Goal: Task Accomplishment & Management: Manage account settings

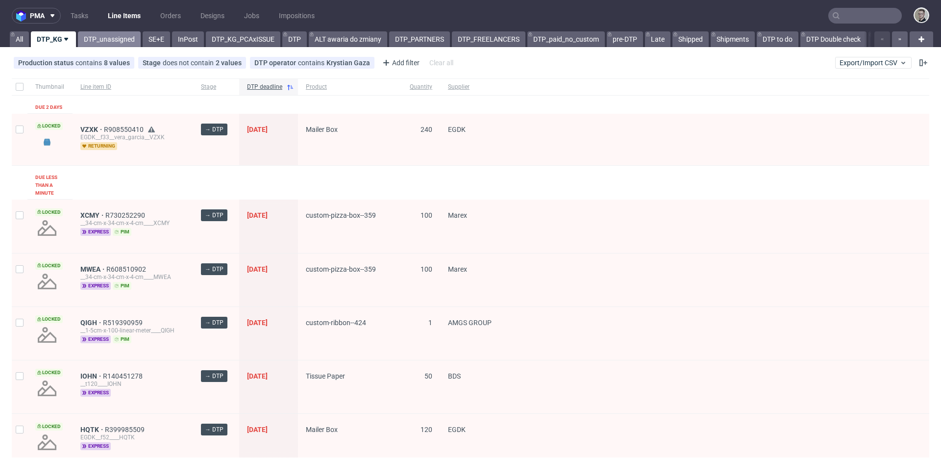
click at [110, 36] on link "DTP_unassigned" at bounding box center [109, 39] width 63 height 16
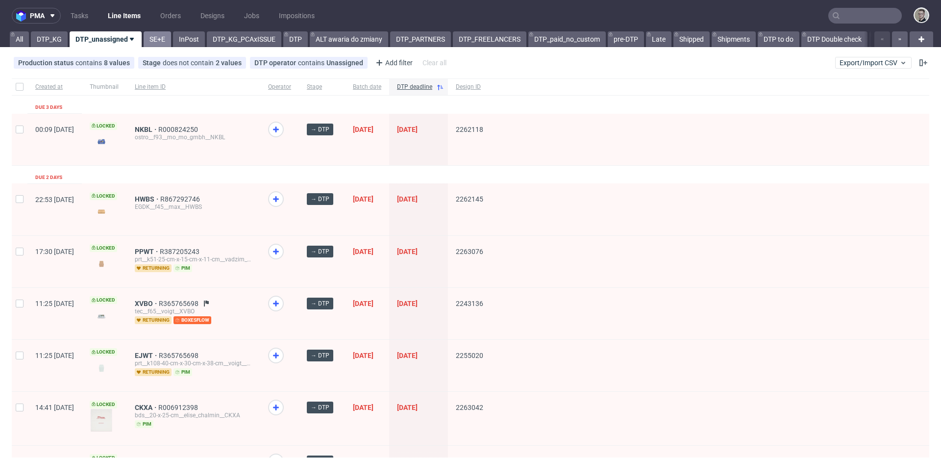
click at [153, 43] on link "SE+E" at bounding box center [157, 39] width 27 height 16
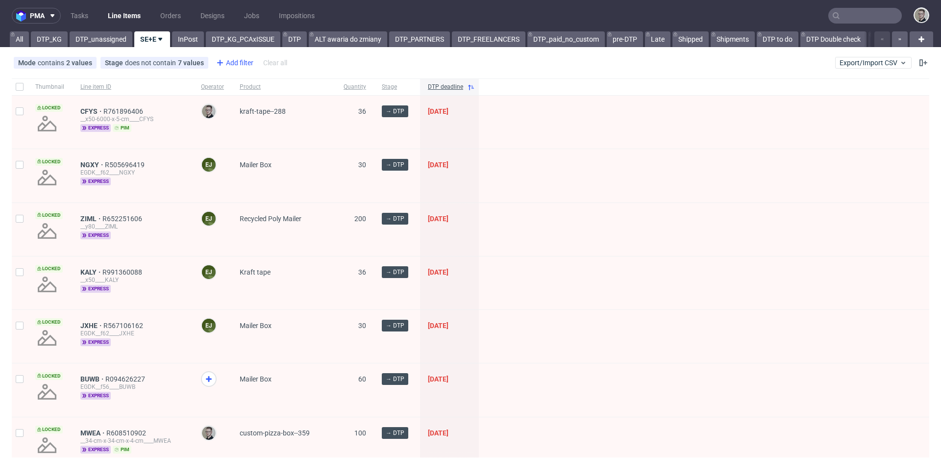
click at [234, 58] on div "Add filter" at bounding box center [233, 63] width 43 height 16
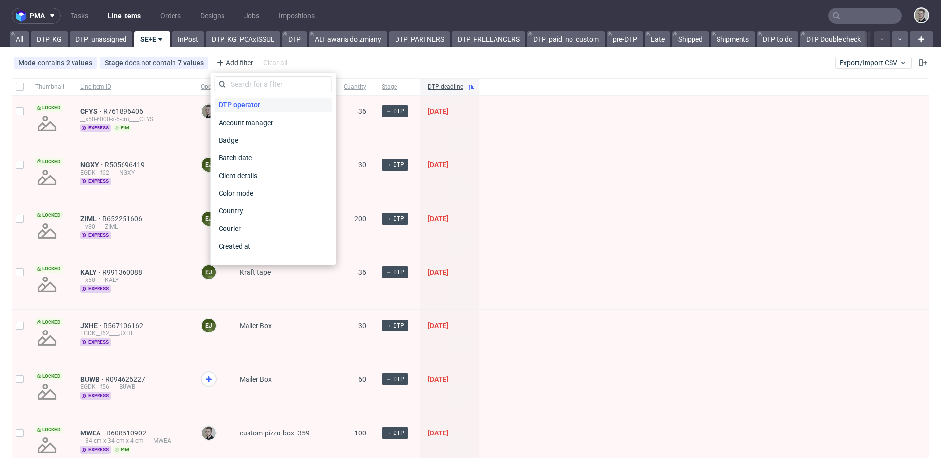
click at [246, 103] on span "DTP operator" at bounding box center [239, 105] width 49 height 14
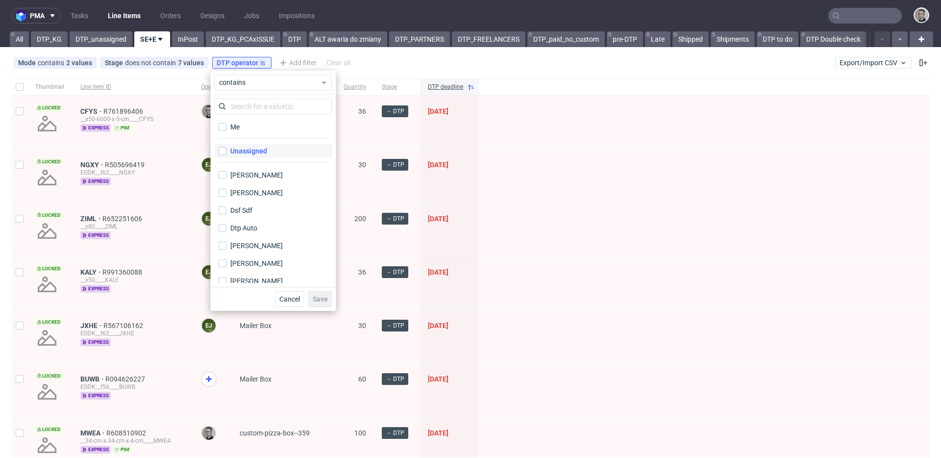
click at [249, 152] on div "Unassigned" at bounding box center [248, 151] width 37 height 10
click at [226, 152] on input "Unassigned" at bounding box center [223, 151] width 8 height 8
checkbox input "true"
click at [317, 303] on button "Save" at bounding box center [320, 299] width 24 height 16
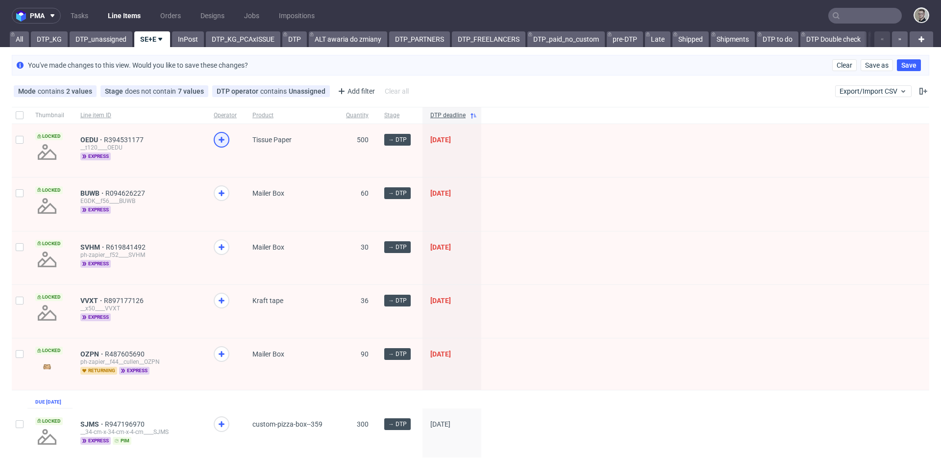
click at [216, 136] on icon at bounding box center [222, 140] width 12 height 12
click at [218, 191] on icon at bounding box center [222, 193] width 12 height 12
click at [219, 247] on use at bounding box center [222, 247] width 6 height 6
click at [220, 299] on use at bounding box center [222, 300] width 6 height 6
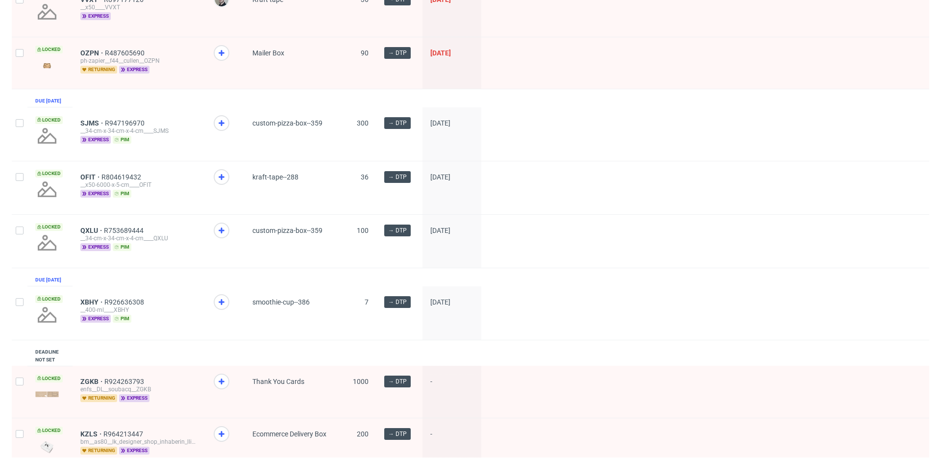
scroll to position [306, 0]
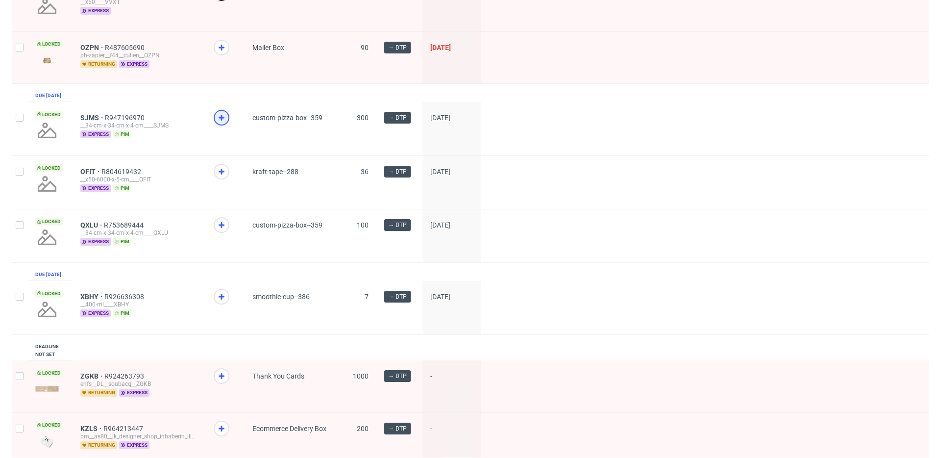
click at [219, 123] on icon at bounding box center [222, 118] width 12 height 12
click at [218, 177] on icon at bounding box center [222, 172] width 12 height 12
click at [220, 228] on use at bounding box center [222, 225] width 6 height 6
click at [224, 302] on icon at bounding box center [222, 297] width 12 height 12
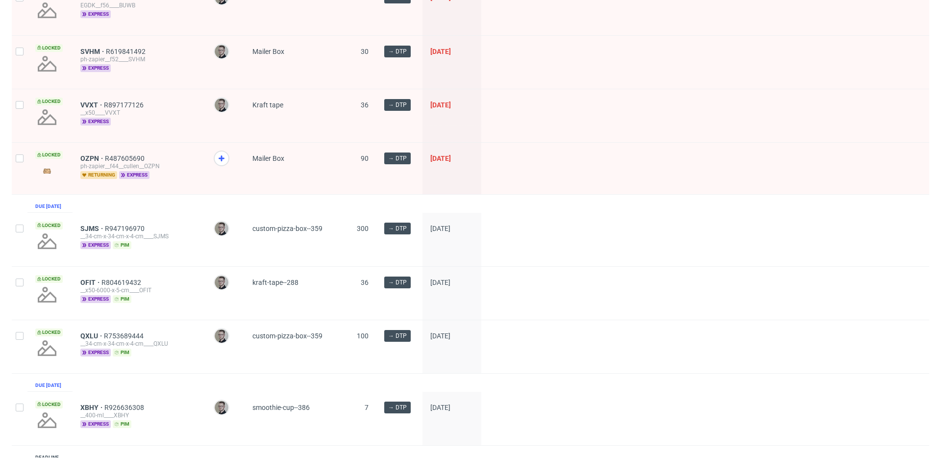
scroll to position [54, 0]
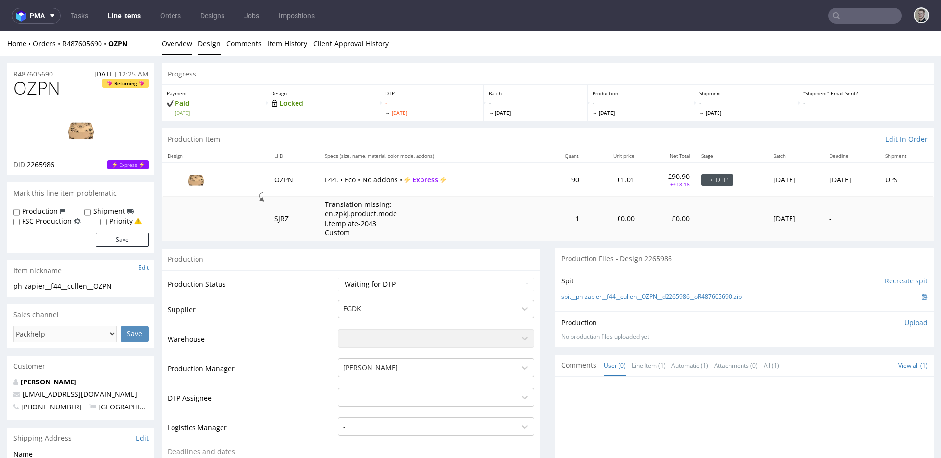
click at [204, 48] on link "Design" at bounding box center [209, 43] width 23 height 24
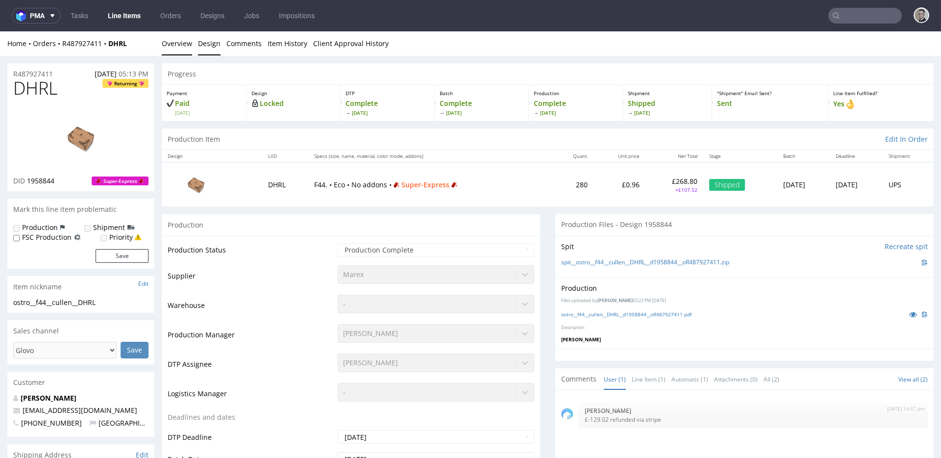
click at [214, 47] on link "Design" at bounding box center [209, 43] width 23 height 24
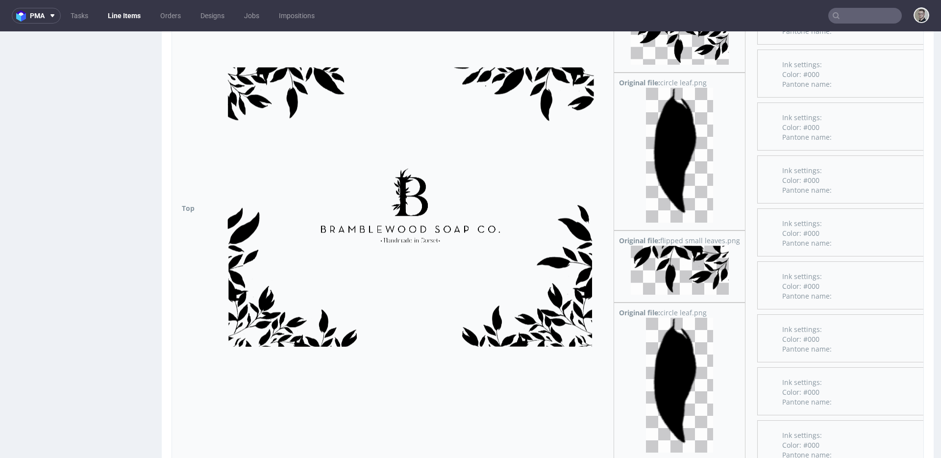
scroll to position [1223, 0]
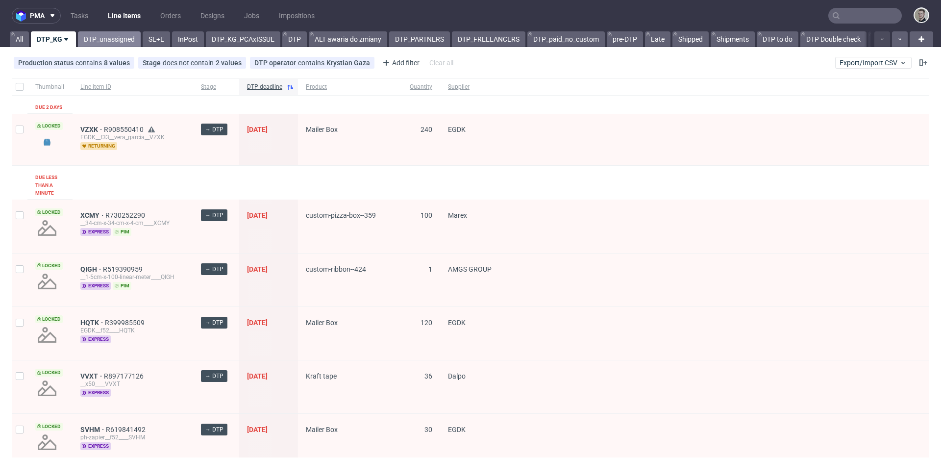
click at [103, 45] on link "DTP_unassigned" at bounding box center [109, 39] width 63 height 16
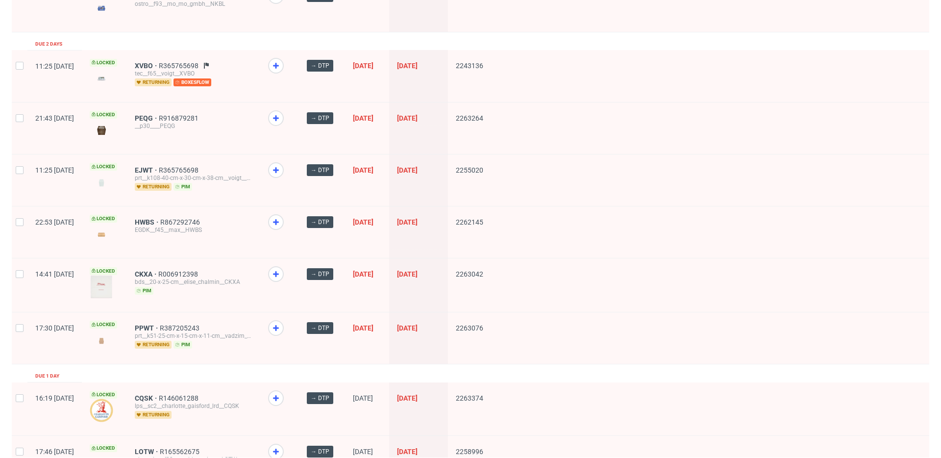
scroll to position [133, 0]
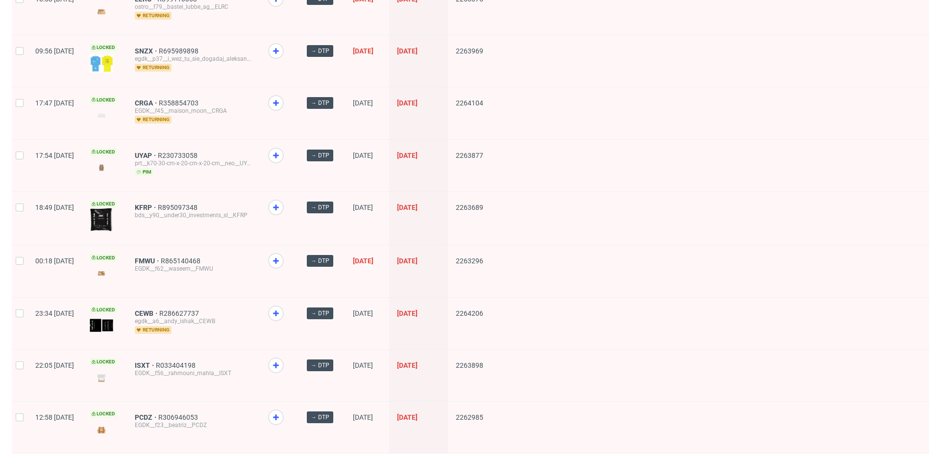
scroll to position [1285, 0]
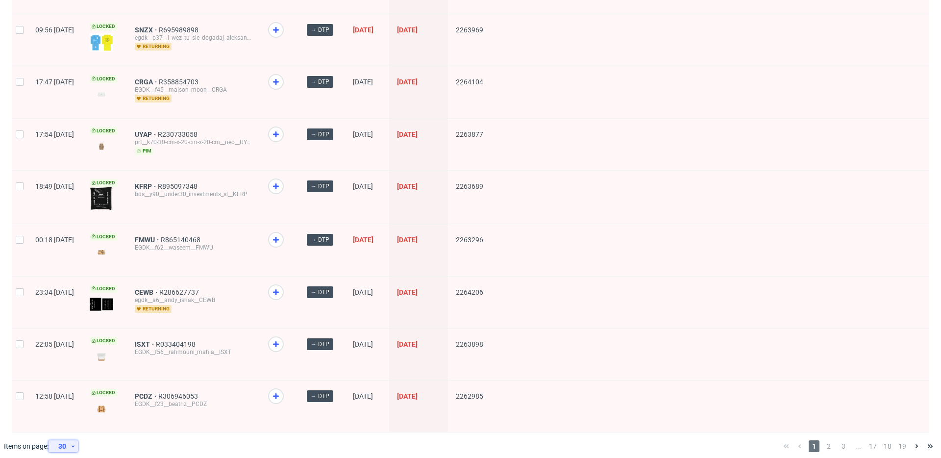
click at [71, 442] on icon at bounding box center [73, 446] width 6 height 8
click at [72, 415] on div "120" at bounding box center [67, 416] width 20 height 14
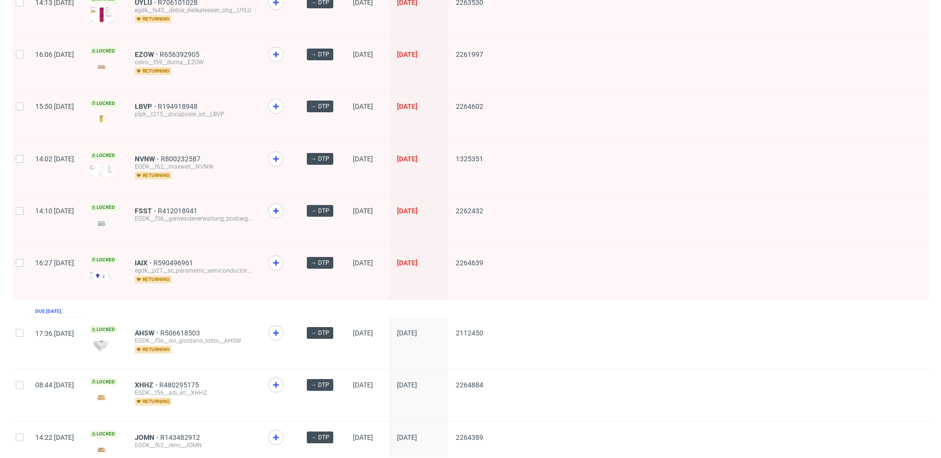
scroll to position [5410, 0]
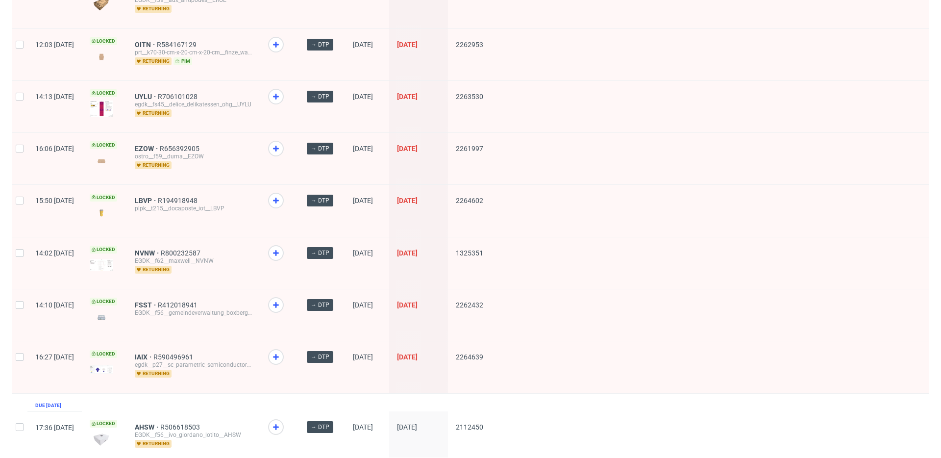
drag, startPoint x: 172, startPoint y: 221, endPoint x: 176, endPoint y: 193, distance: 28.7
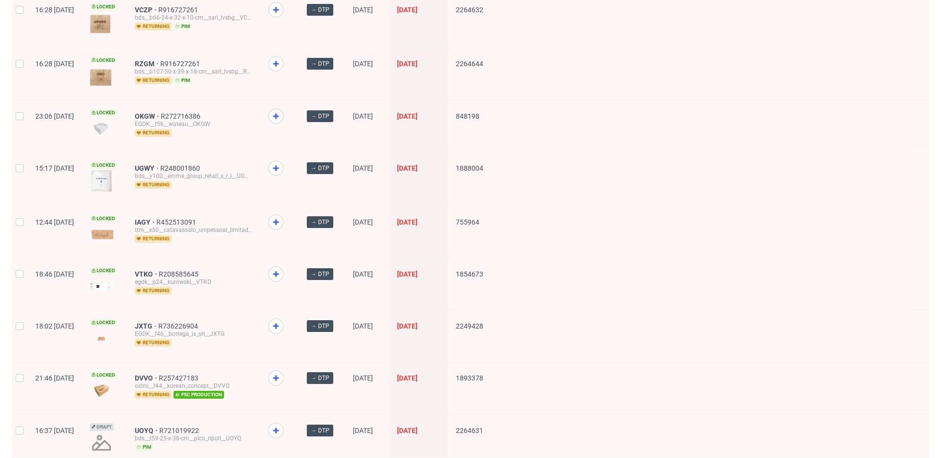
scroll to position [4787, 0]
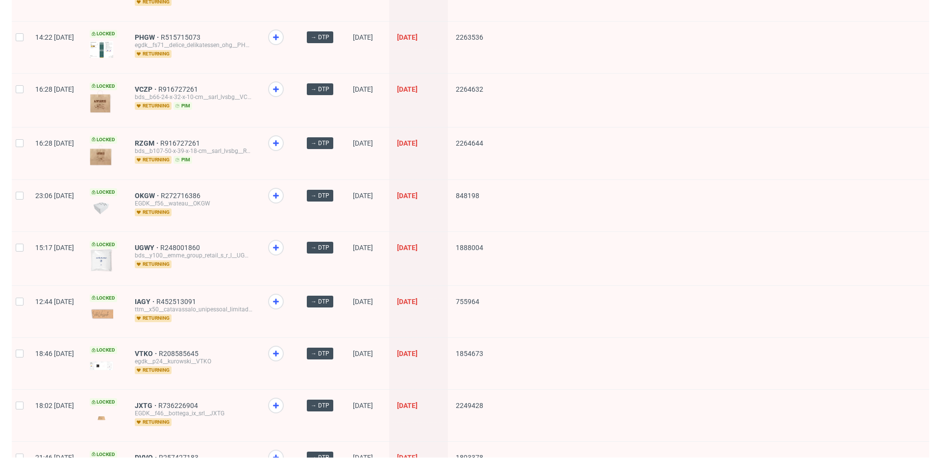
drag, startPoint x: 173, startPoint y: 64, endPoint x: 173, endPoint y: 55, distance: 8.8
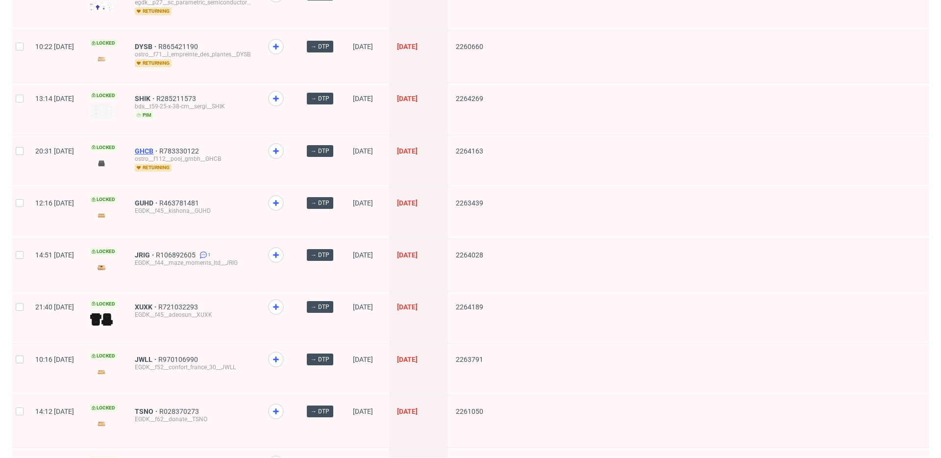
scroll to position [4255, 0]
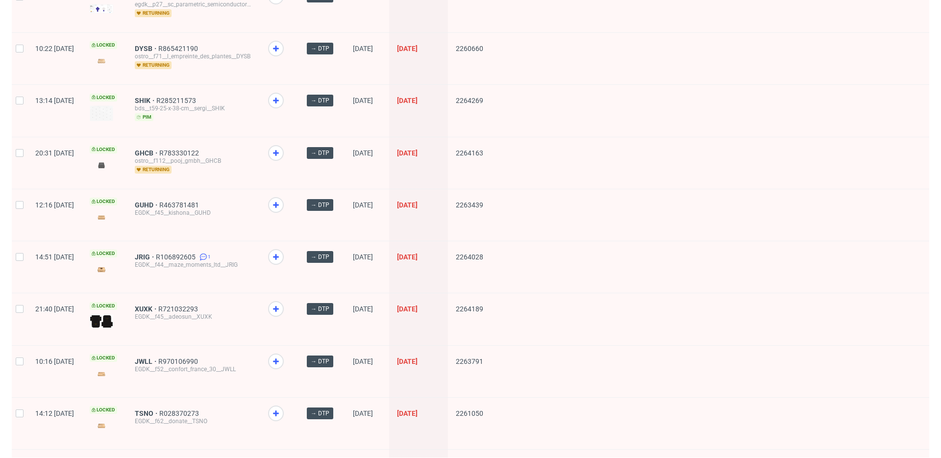
drag, startPoint x: 172, startPoint y: 124, endPoint x: 165, endPoint y: 51, distance: 73.3
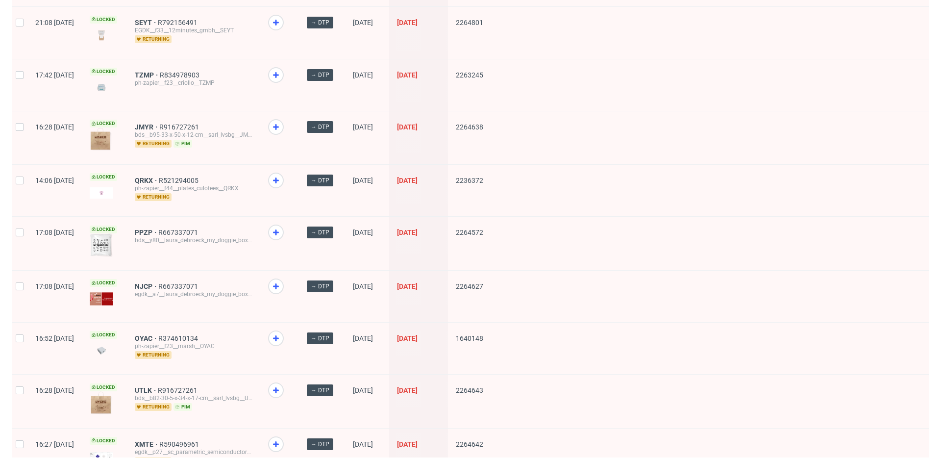
scroll to position [3717, 0]
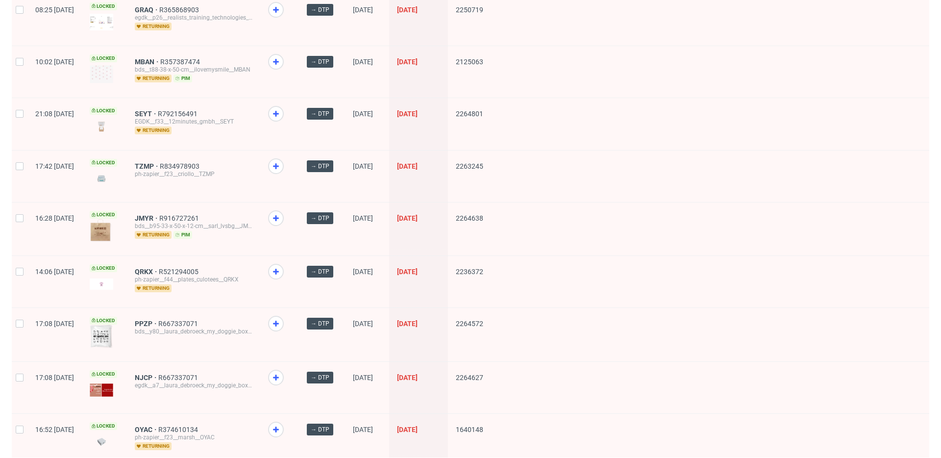
drag, startPoint x: 177, startPoint y: 243, endPoint x: 177, endPoint y: 234, distance: 8.8
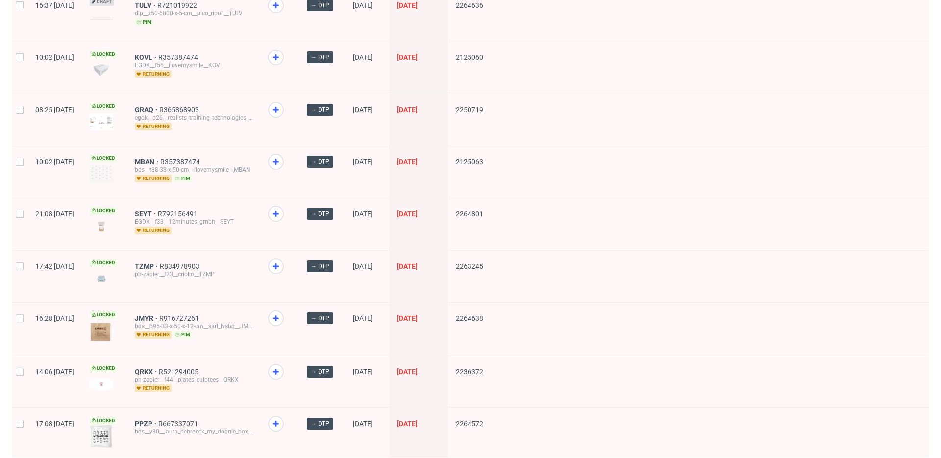
scroll to position [3513, 0]
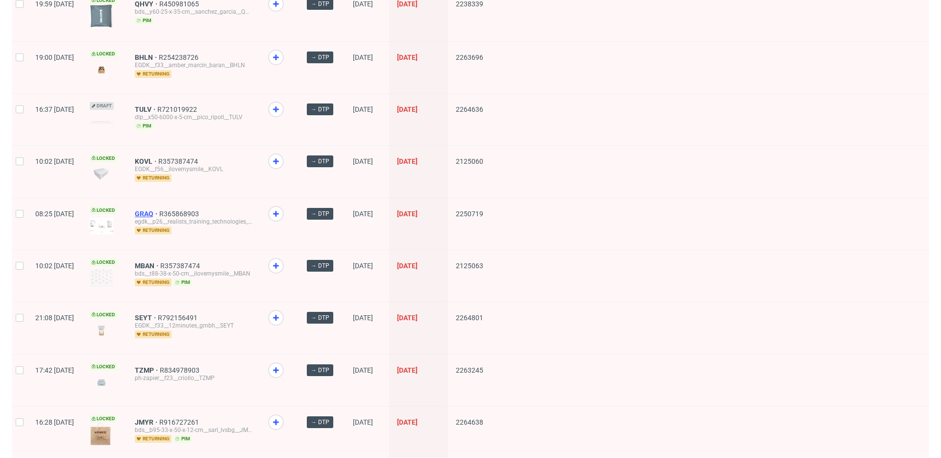
drag, startPoint x: 176, startPoint y: 188, endPoint x: 184, endPoint y: 154, distance: 34.1
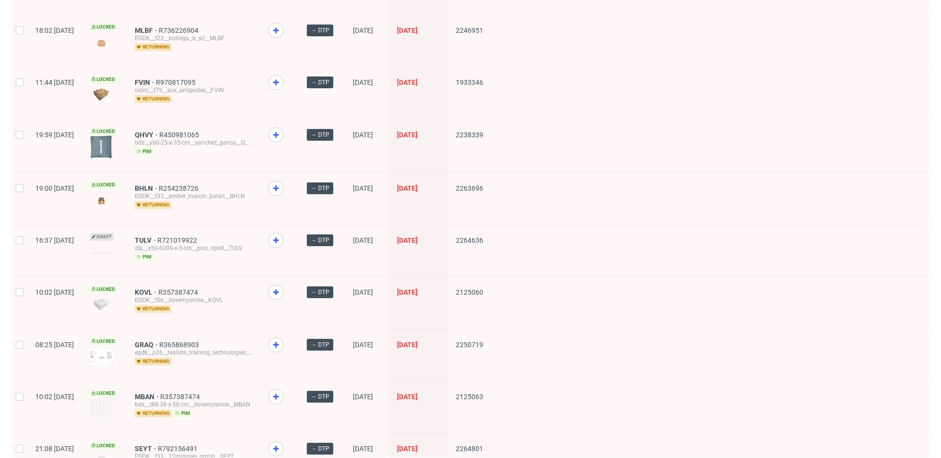
scroll to position [3319, 0]
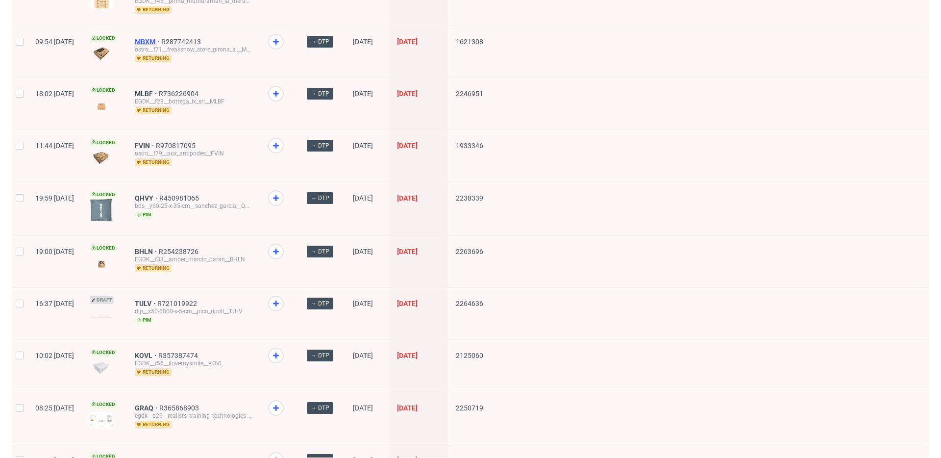
drag, startPoint x: 173, startPoint y: 71, endPoint x: 173, endPoint y: 17, distance: 53.4
drag, startPoint x: 173, startPoint y: 17, endPoint x: 193, endPoint y: 20, distance: 19.8
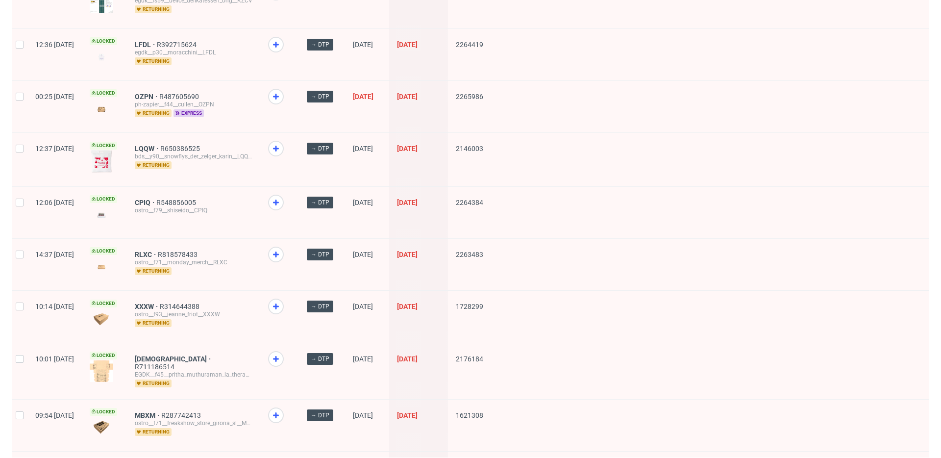
scroll to position [2813, 0]
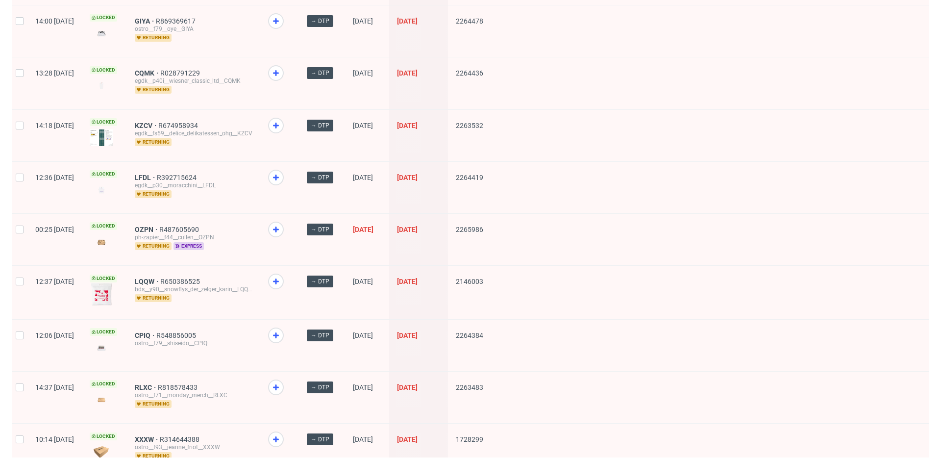
drag, startPoint x: 173, startPoint y: 55, endPoint x: 173, endPoint y: 25, distance: 30.4
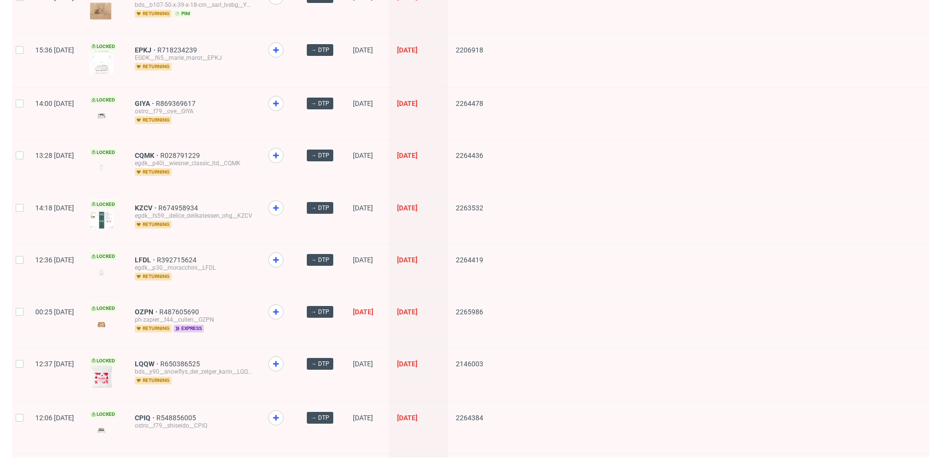
scroll to position [2724, 0]
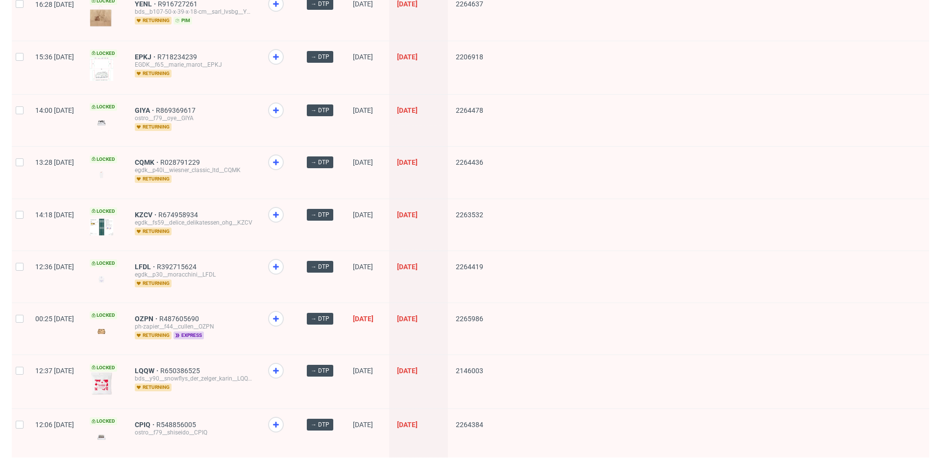
drag, startPoint x: 172, startPoint y: 90, endPoint x: 169, endPoint y: 79, distance: 11.3
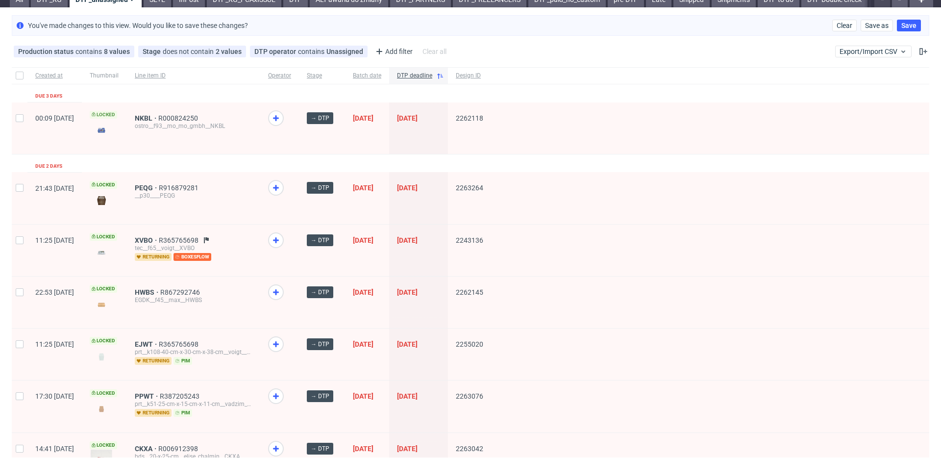
scroll to position [0, 0]
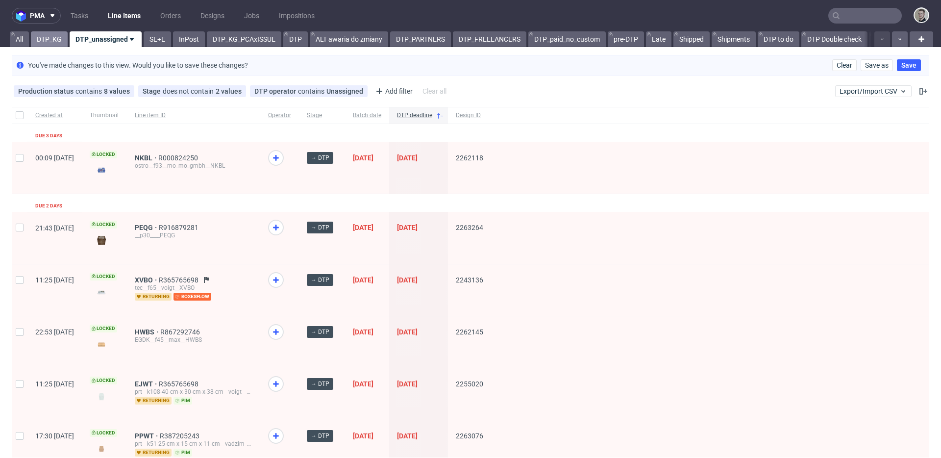
click at [50, 36] on link "DTP_KG" at bounding box center [49, 39] width 37 height 16
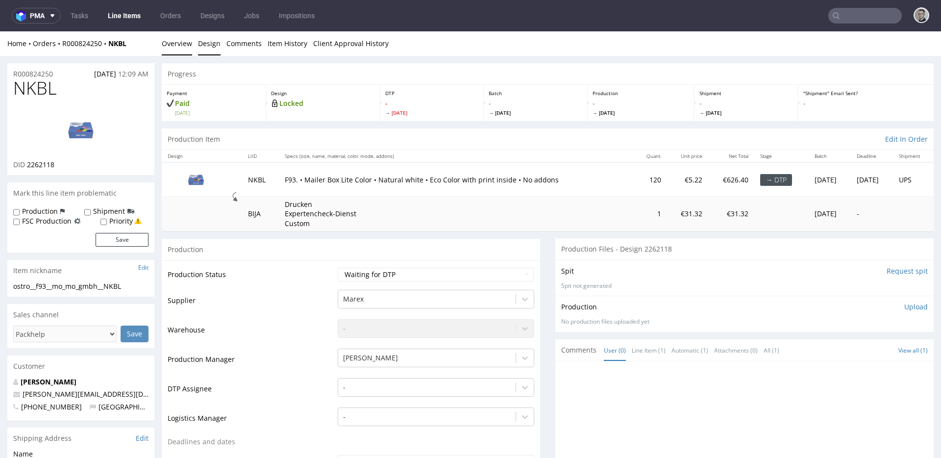
click at [202, 41] on link "Design" at bounding box center [209, 43] width 23 height 24
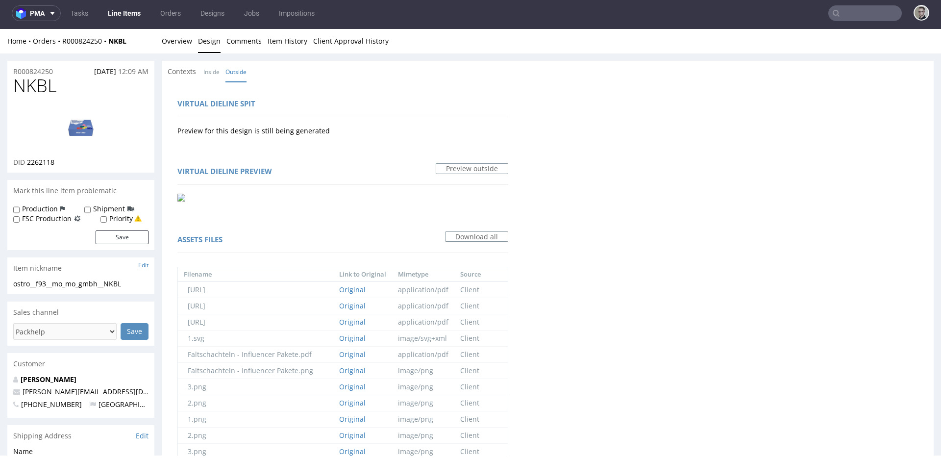
click at [220, 75] on li "Inside" at bounding box center [214, 72] width 22 height 10
click at [215, 69] on link "Inside" at bounding box center [211, 71] width 16 height 21
click at [162, 38] on link "Overview" at bounding box center [177, 41] width 30 height 24
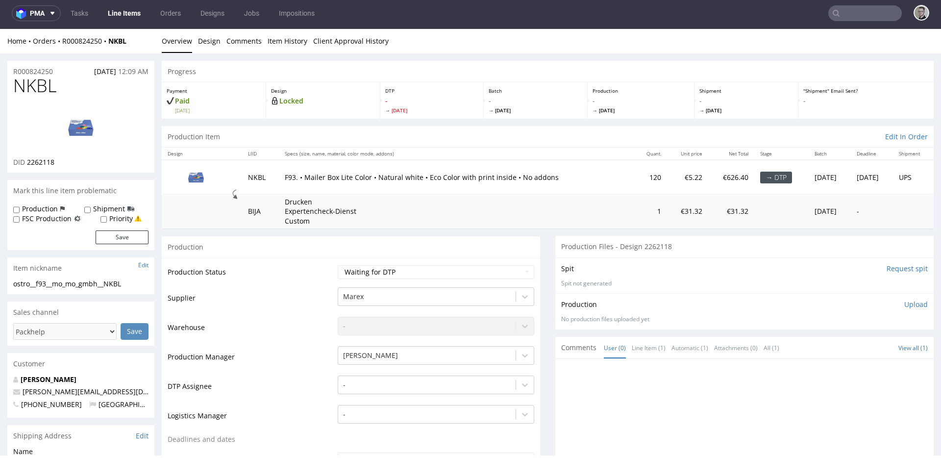
click at [88, 125] on img at bounding box center [81, 127] width 78 height 44
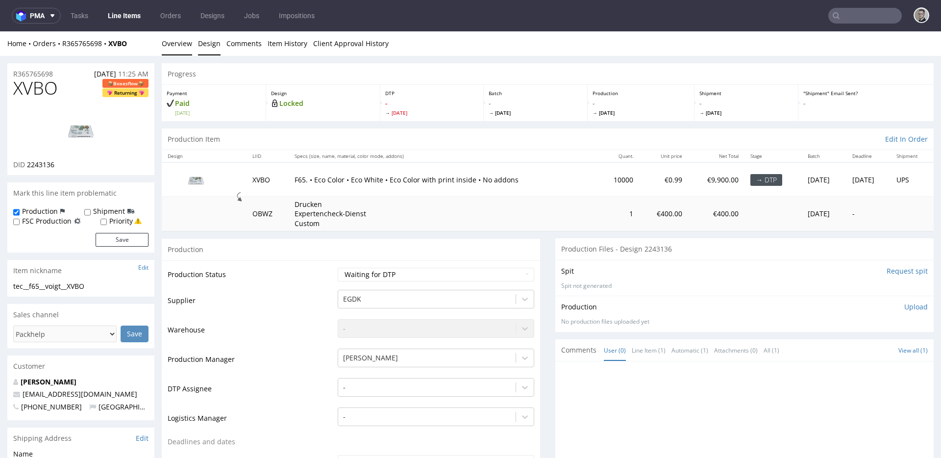
click at [203, 47] on link "Design" at bounding box center [209, 43] width 23 height 24
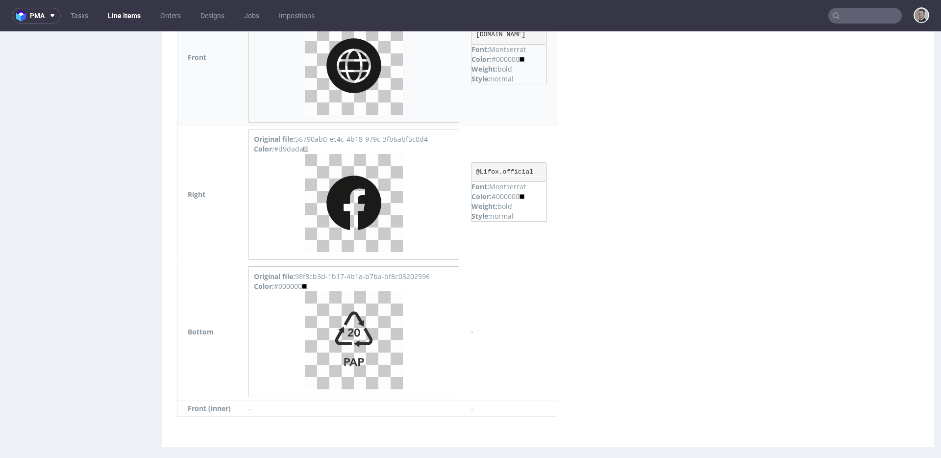
scroll to position [1353, 0]
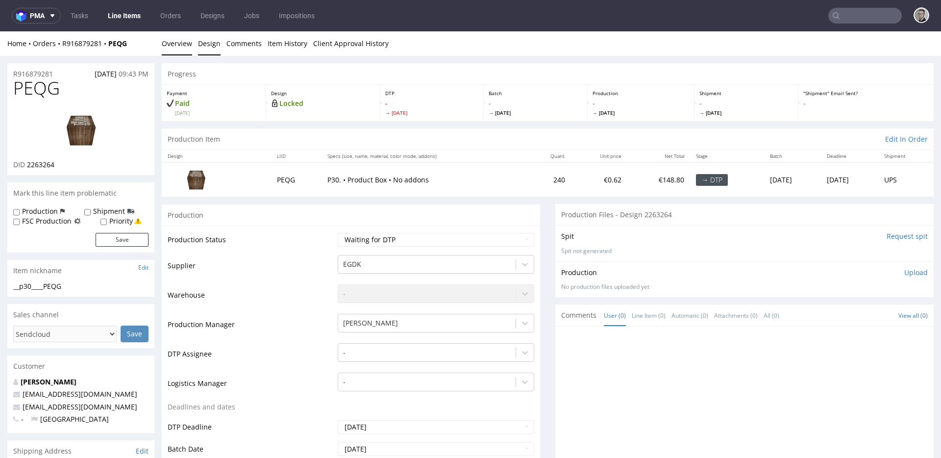
click at [212, 41] on link "Design" at bounding box center [209, 43] width 23 height 24
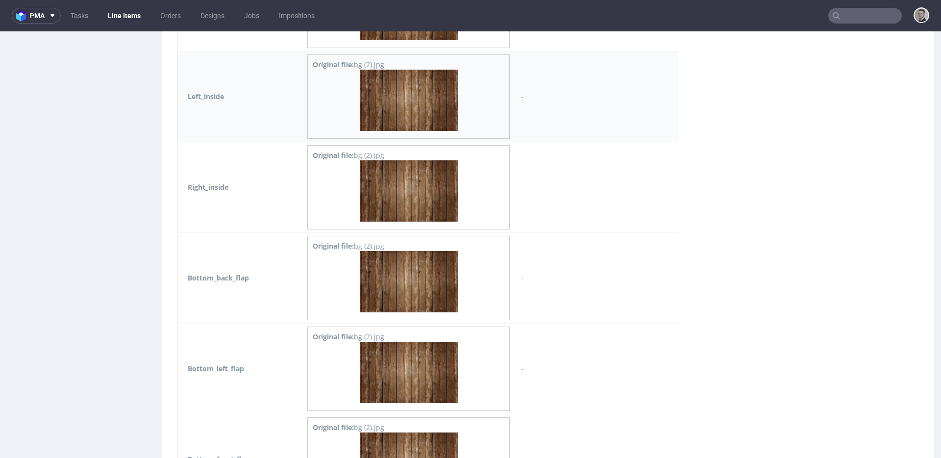
scroll to position [2258, 0]
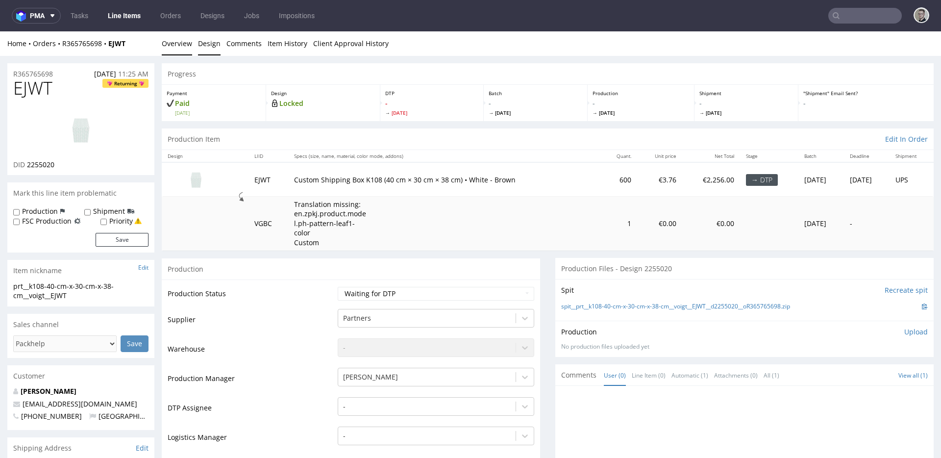
click at [206, 46] on link "Design" at bounding box center [209, 43] width 23 height 24
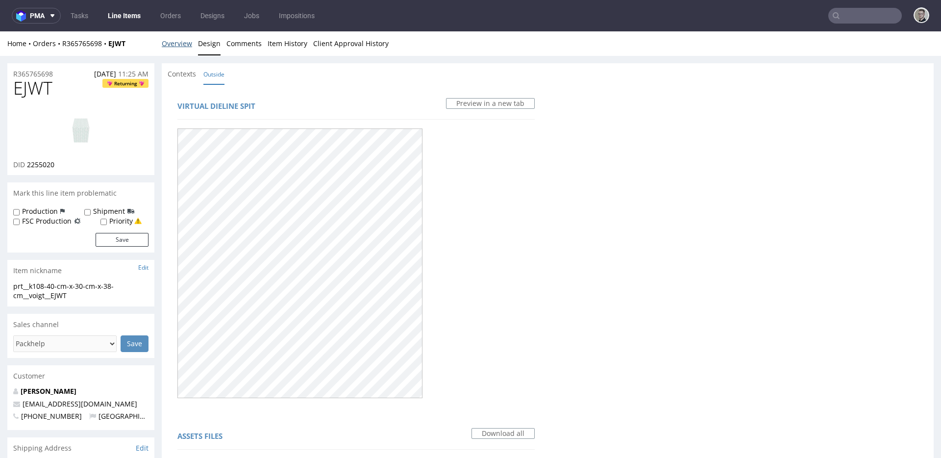
drag, startPoint x: 187, startPoint y: 48, endPoint x: 289, endPoint y: 96, distance: 112.2
click at [187, 48] on link "Overview" at bounding box center [177, 43] width 30 height 24
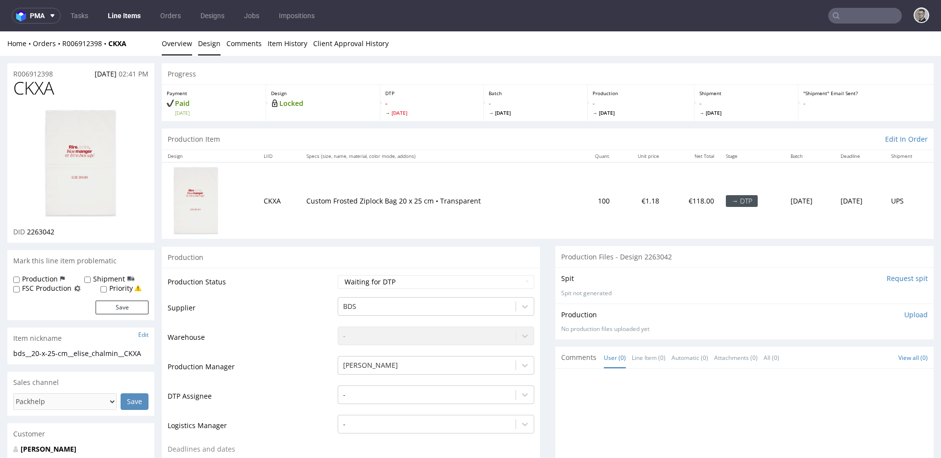
click at [203, 42] on link "Design" at bounding box center [209, 43] width 23 height 24
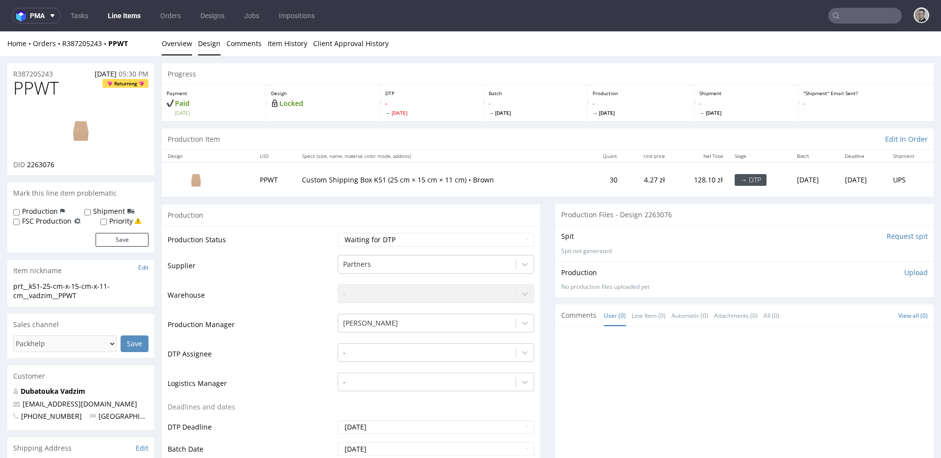
click at [216, 45] on link "Design" at bounding box center [209, 43] width 23 height 24
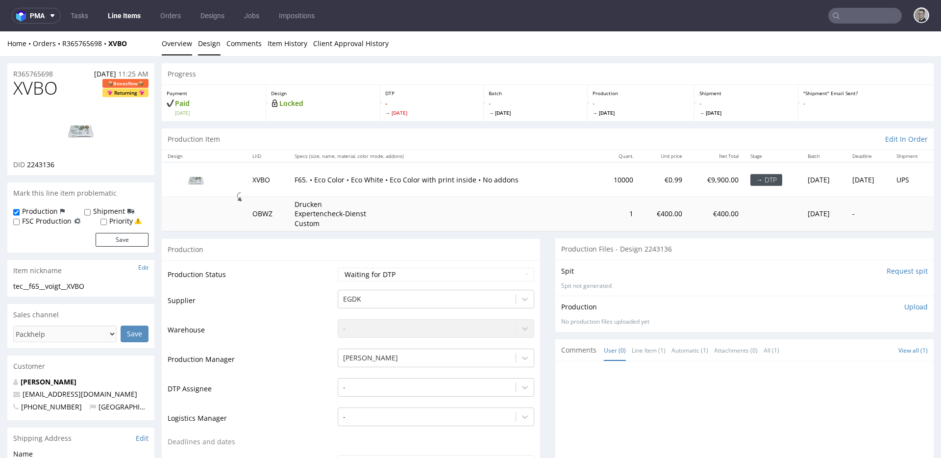
click at [206, 49] on link "Design" at bounding box center [209, 43] width 23 height 24
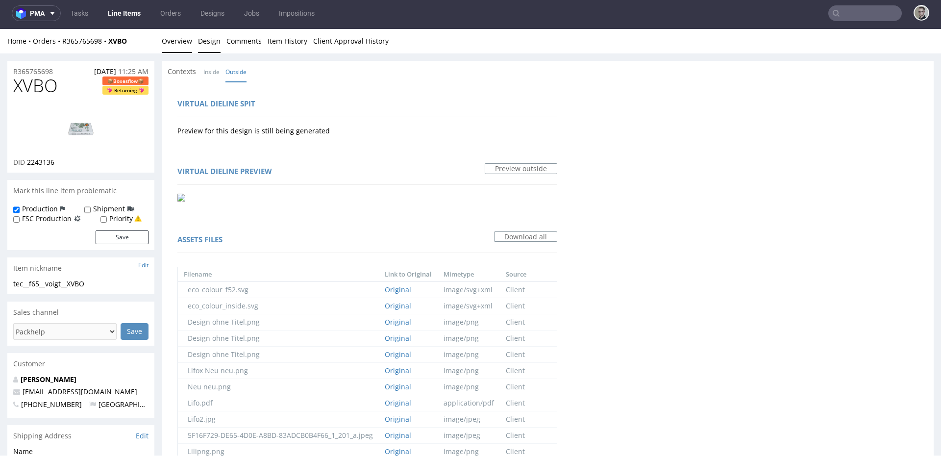
click at [182, 40] on link "Overview" at bounding box center [177, 41] width 30 height 24
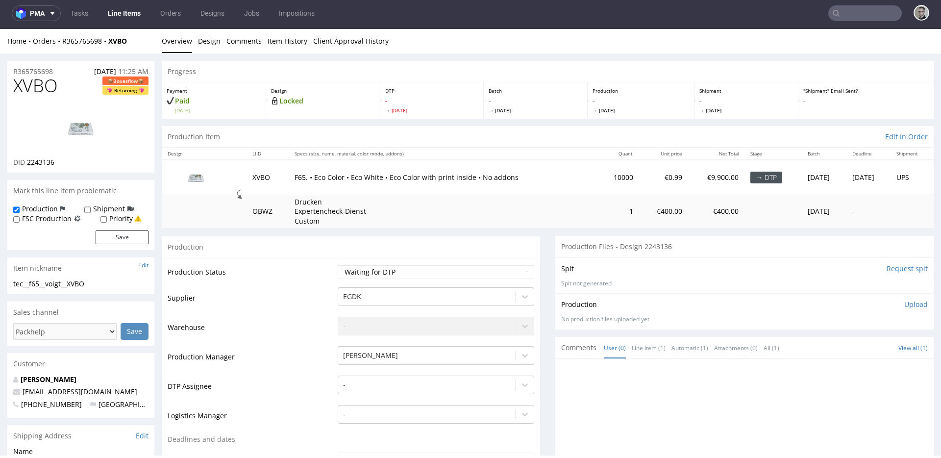
click at [87, 126] on img at bounding box center [81, 127] width 78 height 44
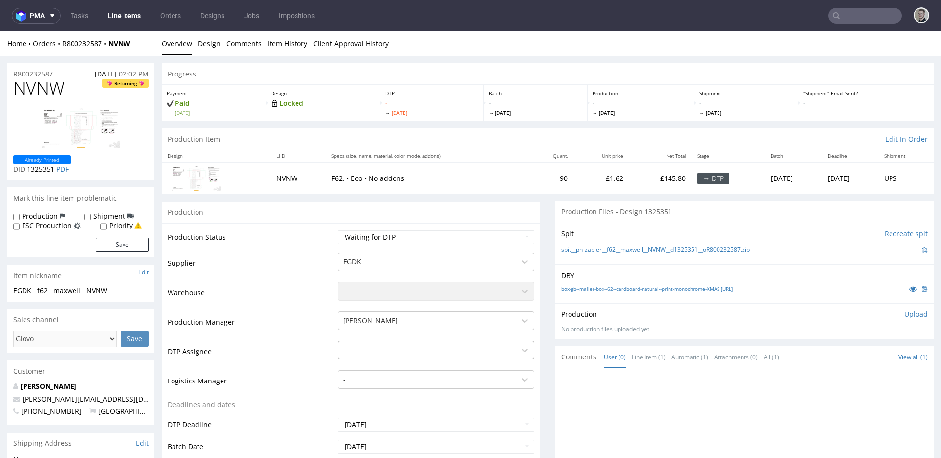
click at [357, 352] on div "-" at bounding box center [436, 348] width 196 height 14
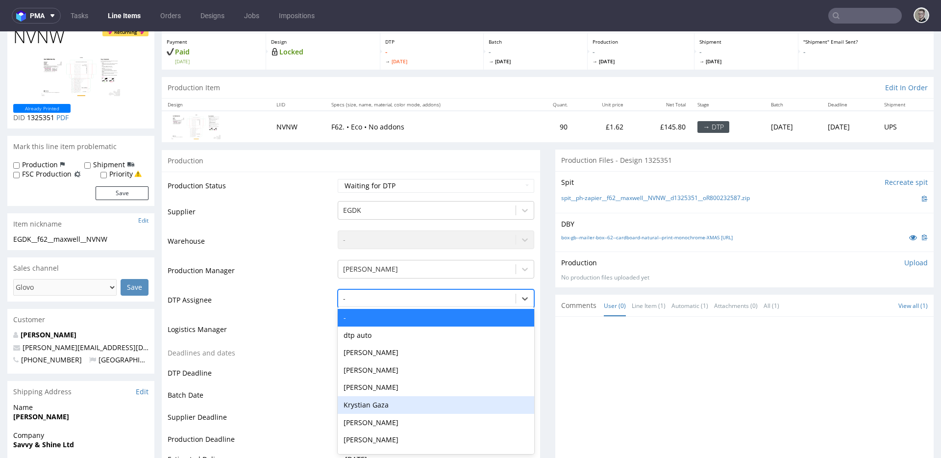
click at [395, 403] on div "Krystian Gaza" at bounding box center [436, 405] width 196 height 18
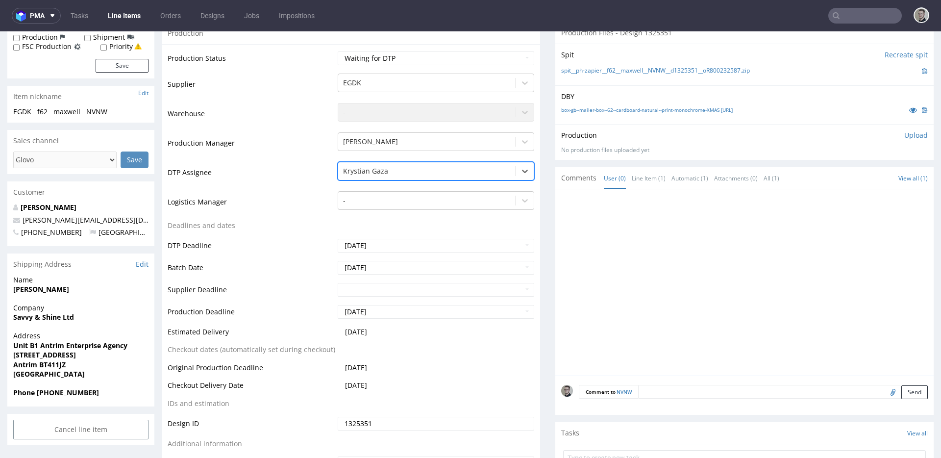
scroll to position [251, 0]
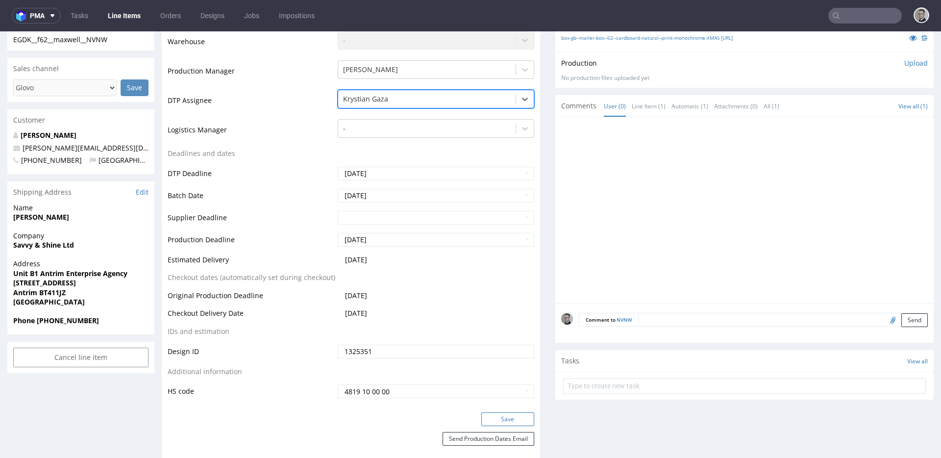
click at [498, 420] on button "Save" at bounding box center [507, 419] width 53 height 14
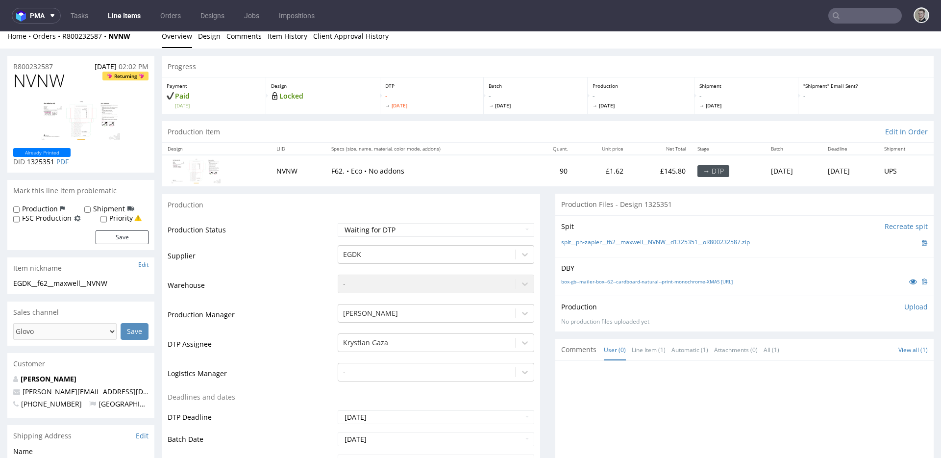
scroll to position [0, 0]
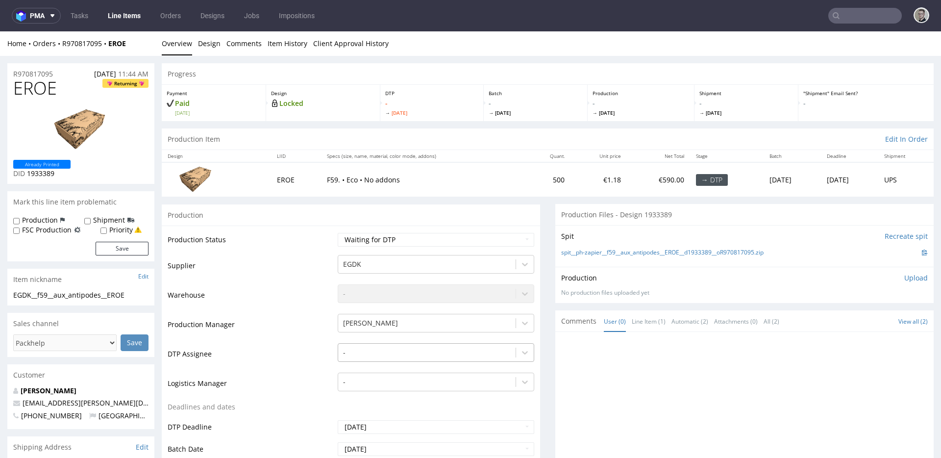
click at [369, 350] on div "-" at bounding box center [436, 350] width 196 height 14
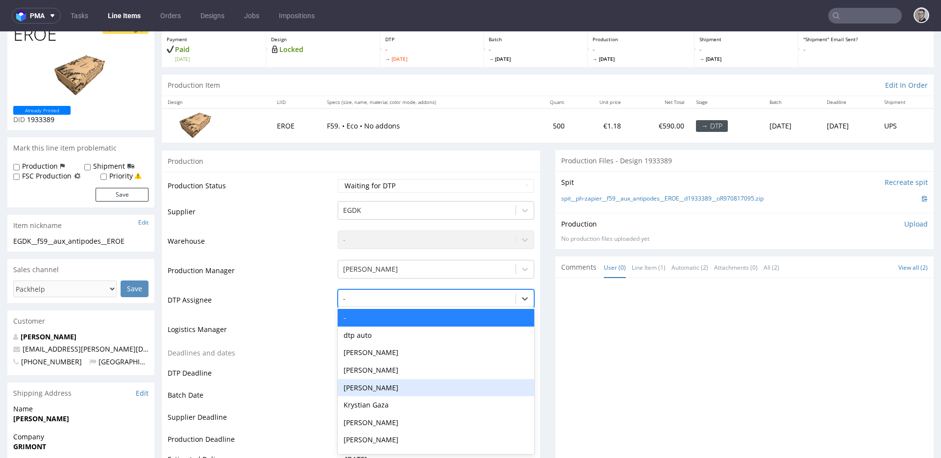
click at [381, 398] on div "Krystian Gaza" at bounding box center [436, 405] width 196 height 18
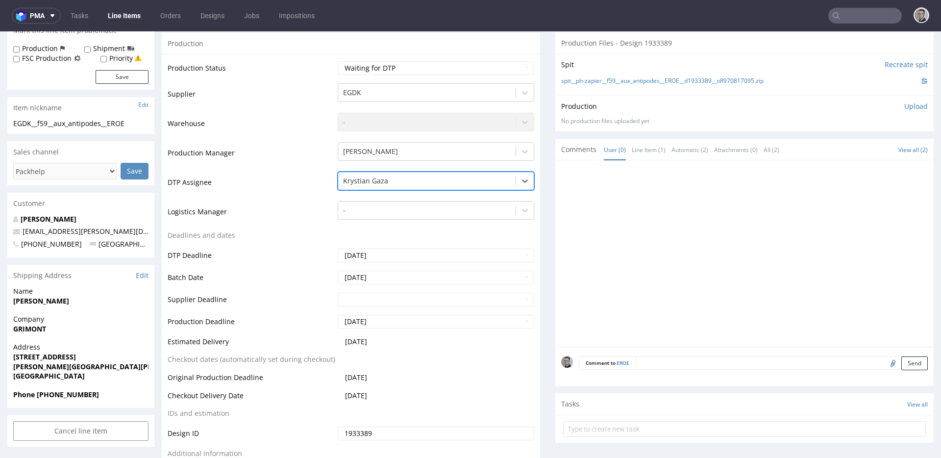
scroll to position [379, 0]
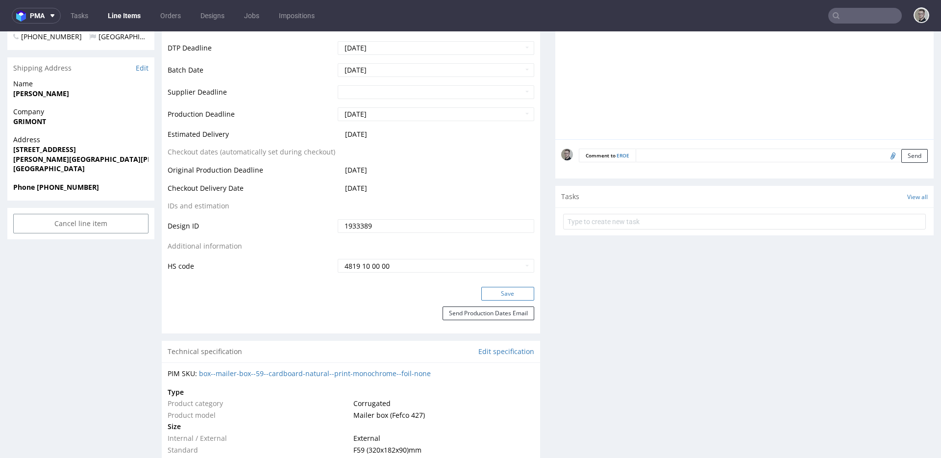
click at [509, 293] on button "Save" at bounding box center [507, 294] width 53 height 14
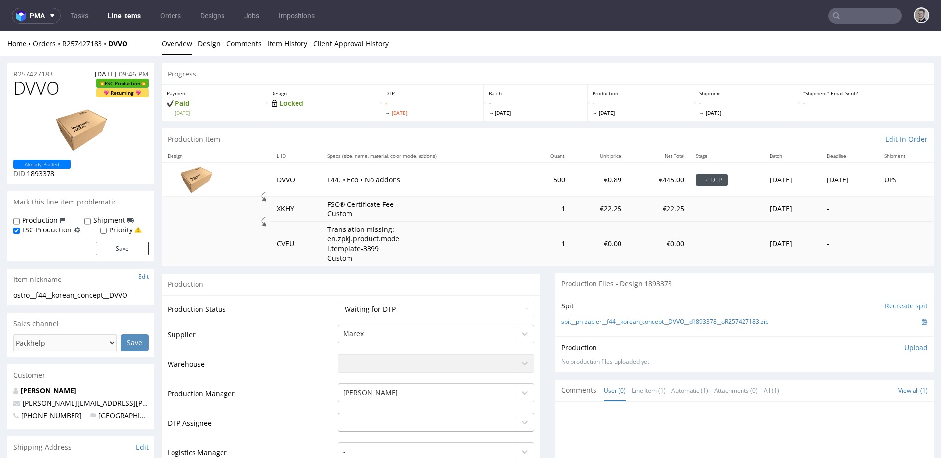
click at [374, 417] on div "-" at bounding box center [436, 420] width 196 height 14
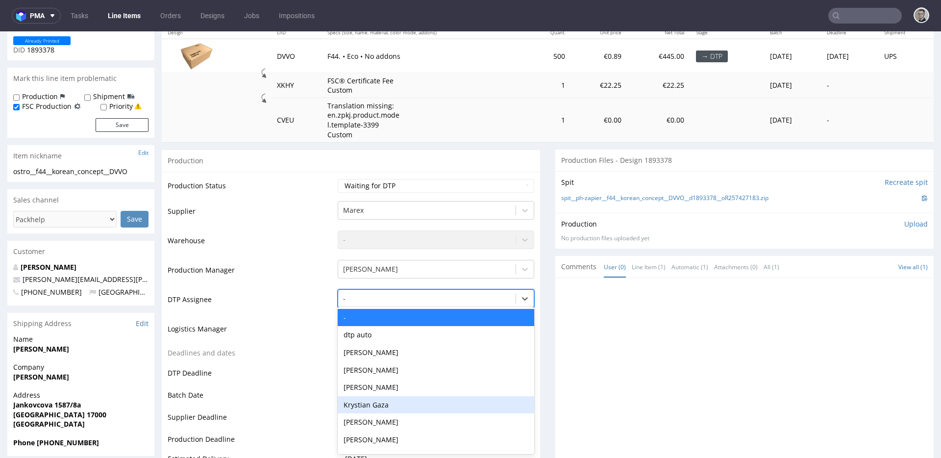
click at [384, 402] on div "Krystian Gaza" at bounding box center [436, 405] width 196 height 18
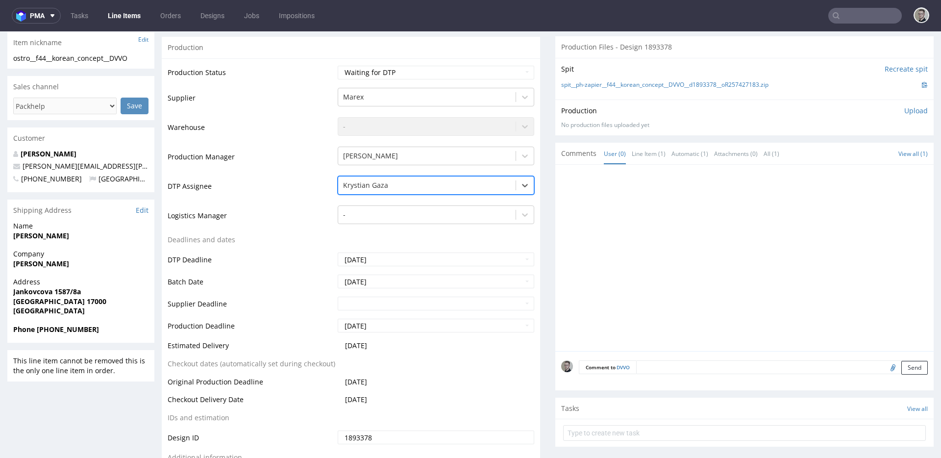
scroll to position [427, 0]
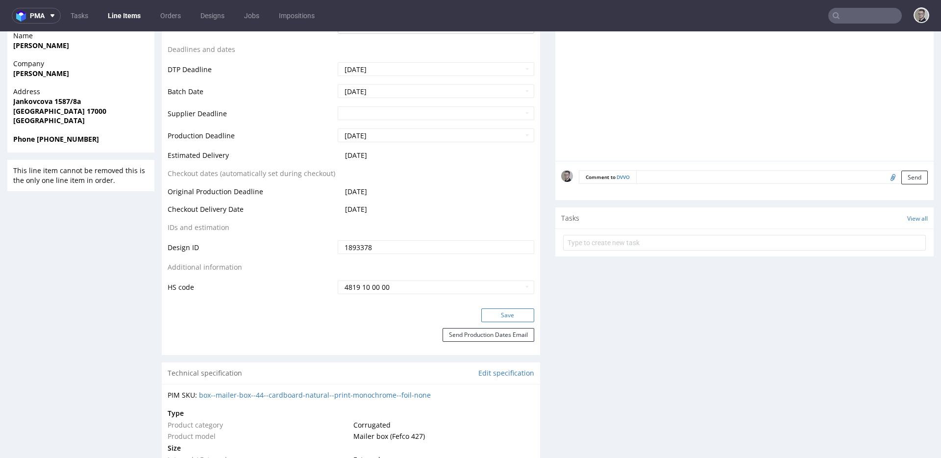
drag, startPoint x: 502, startPoint y: 318, endPoint x: 503, endPoint y: 314, distance: 5.0
click at [502, 318] on button "Save" at bounding box center [507, 315] width 53 height 14
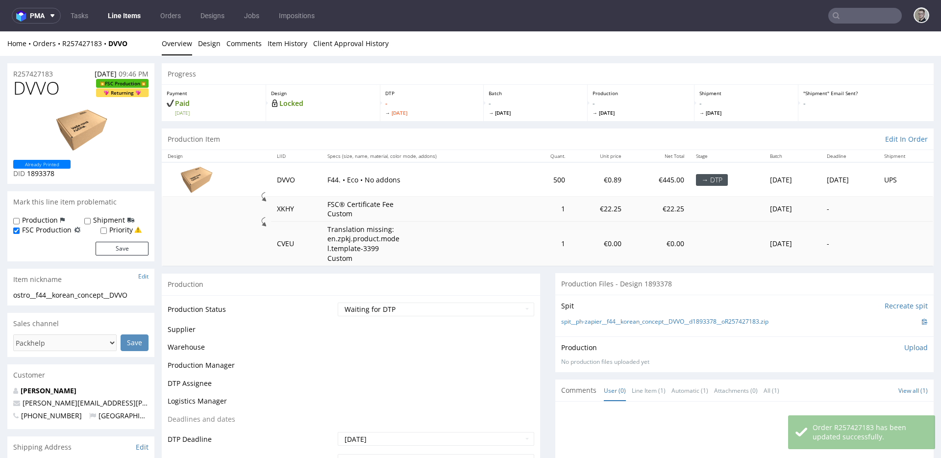
scroll to position [426, 0]
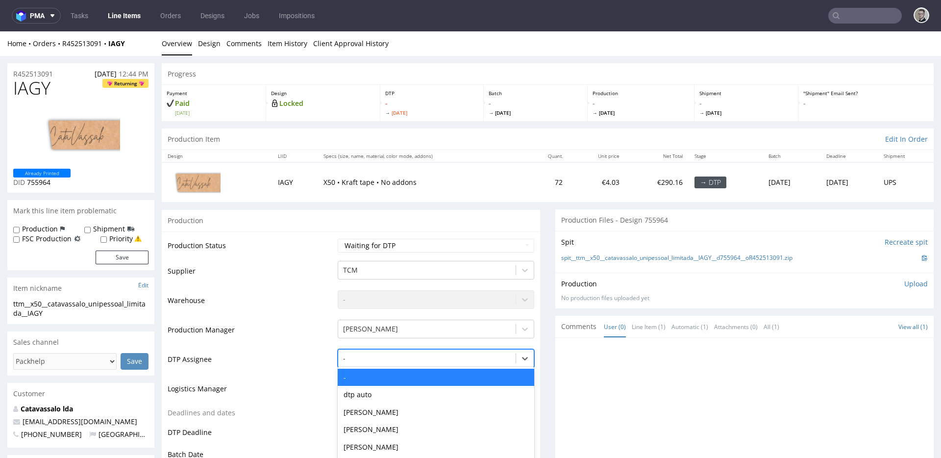
click at [366, 353] on div "- selected, 1 of 31. 31 results available. Use Up and Down to choose options, p…" at bounding box center [436, 356] width 196 height 14
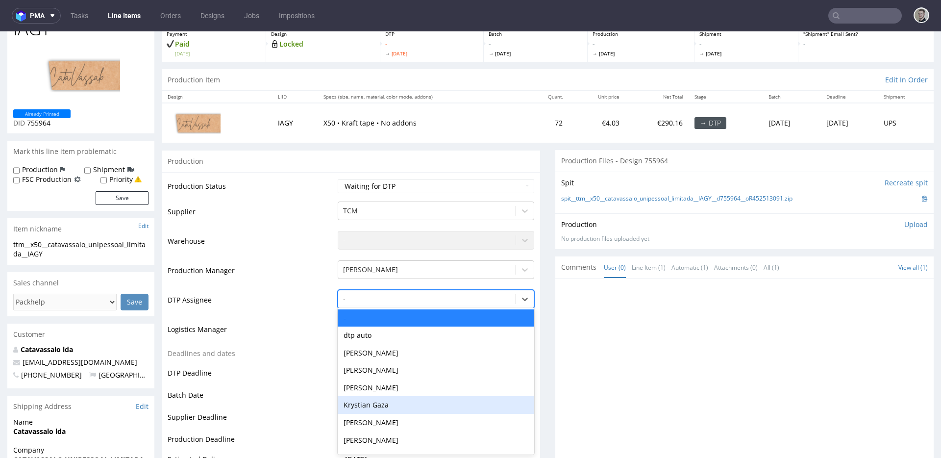
drag, startPoint x: 390, startPoint y: 404, endPoint x: 397, endPoint y: 401, distance: 7.5
click at [390, 404] on div "Krystian Gaza" at bounding box center [436, 405] width 196 height 18
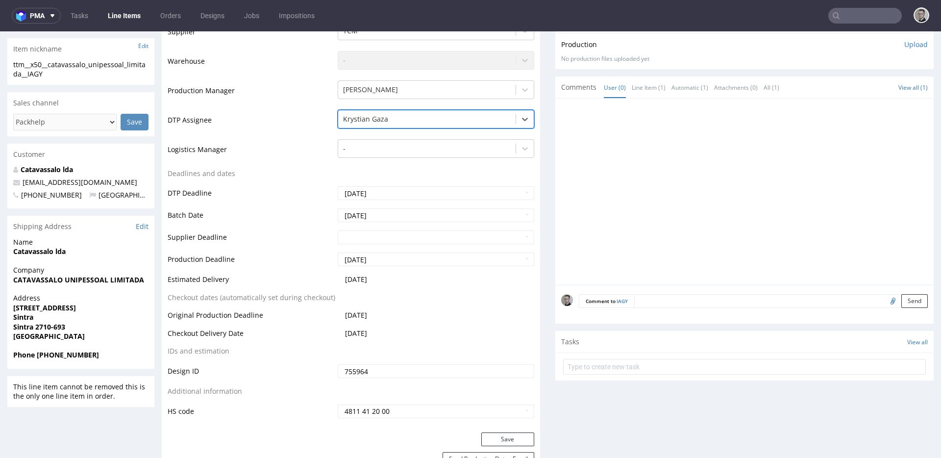
scroll to position [241, 0]
click at [503, 440] on button "Save" at bounding box center [507, 438] width 53 height 14
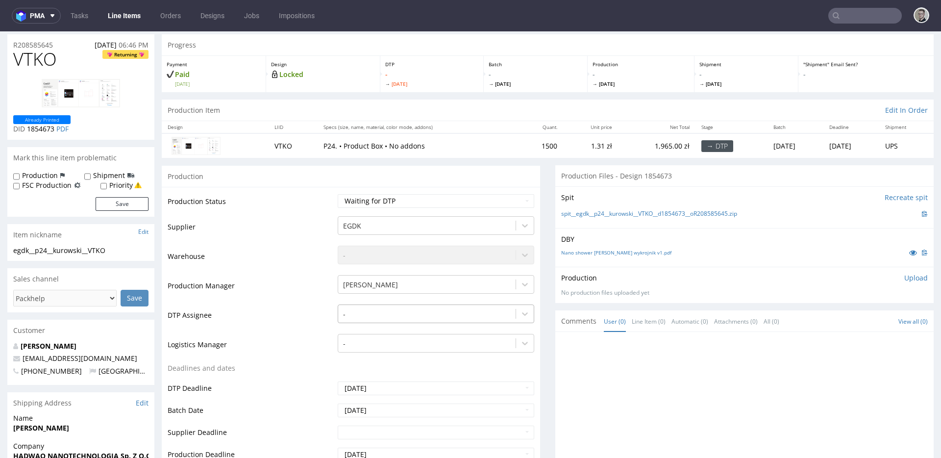
click at [389, 318] on div "-" at bounding box center [436, 311] width 196 height 14
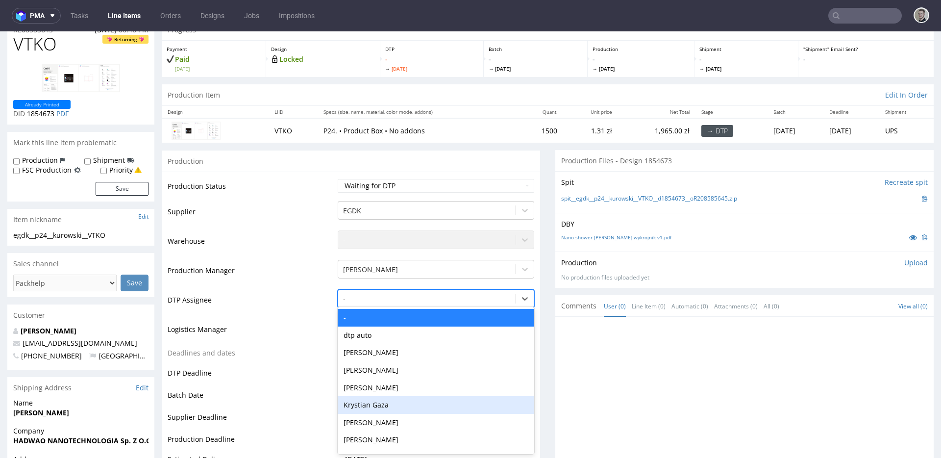
click at [413, 399] on div "Krystian Gaza" at bounding box center [436, 405] width 196 height 18
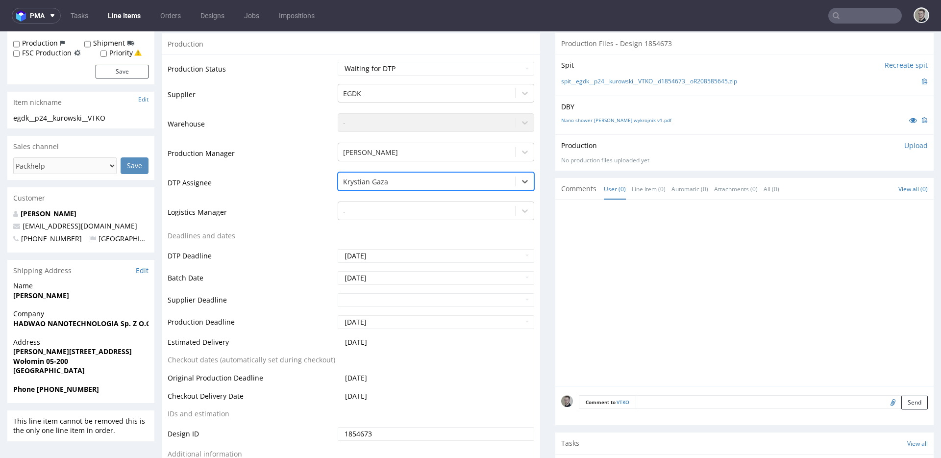
scroll to position [247, 0]
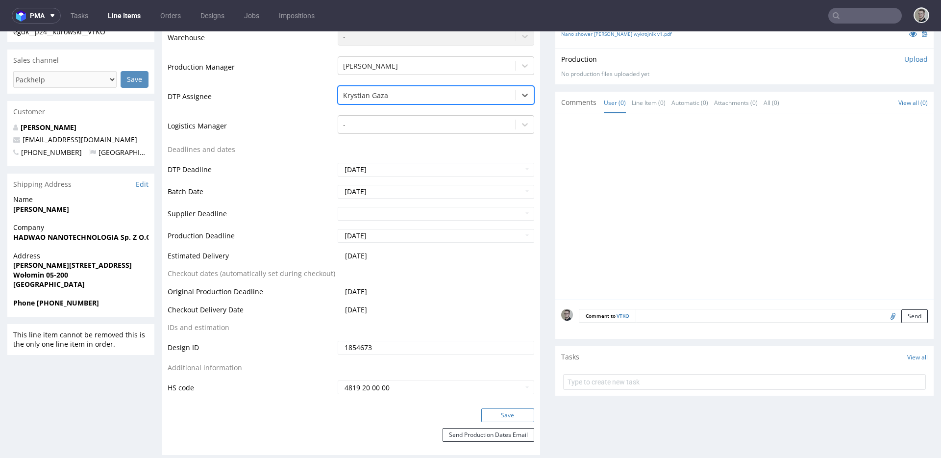
click at [515, 413] on button "Save" at bounding box center [507, 415] width 53 height 14
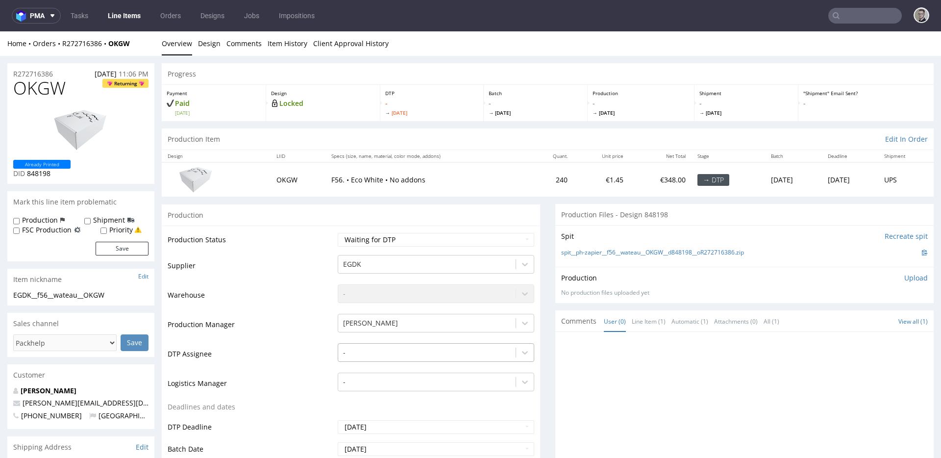
click at [351, 355] on div "-" at bounding box center [436, 350] width 196 height 14
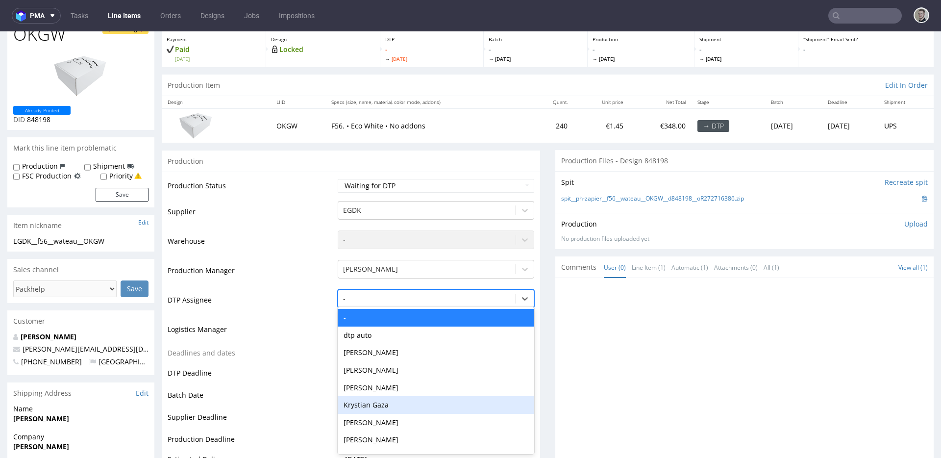
drag, startPoint x: 386, startPoint y: 406, endPoint x: 400, endPoint y: 404, distance: 14.9
click at [386, 406] on div "Krystian Gaza" at bounding box center [436, 405] width 196 height 18
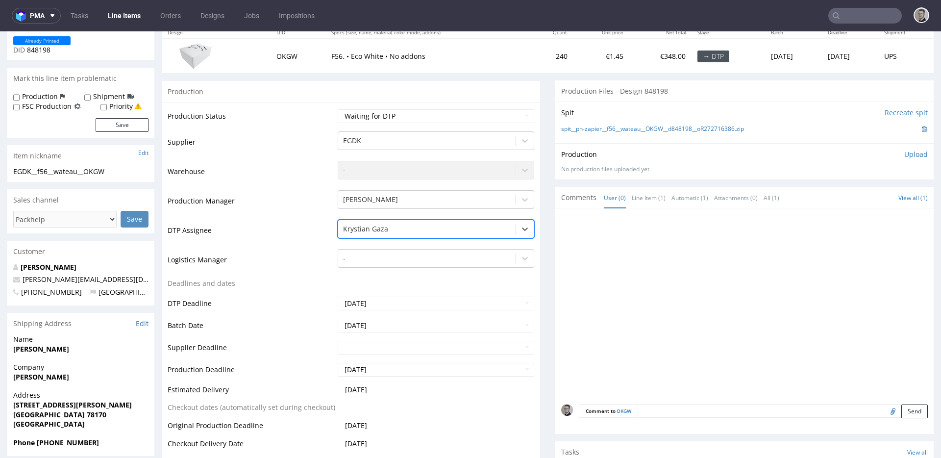
scroll to position [371, 0]
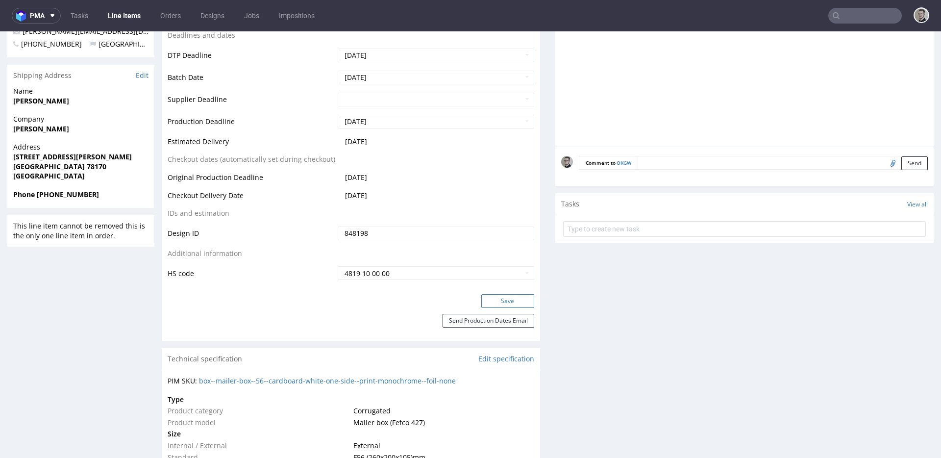
click at [482, 296] on button "Save" at bounding box center [507, 301] width 53 height 14
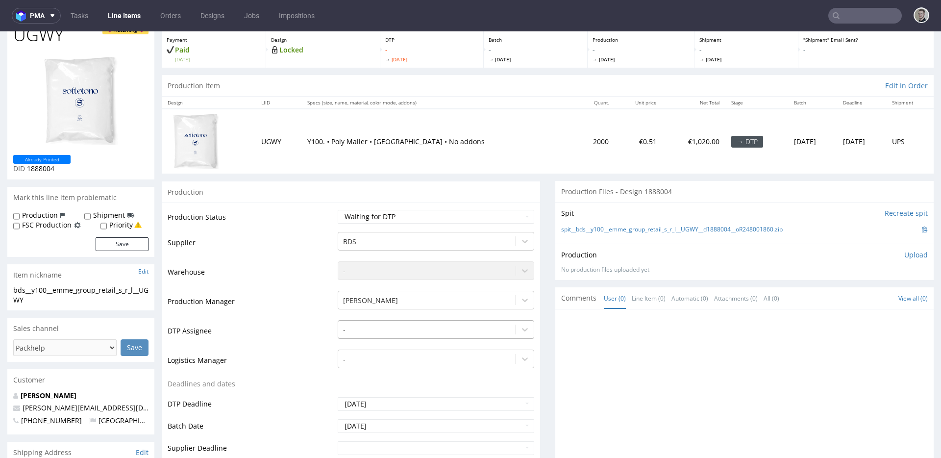
click at [360, 334] on div "-" at bounding box center [436, 327] width 196 height 14
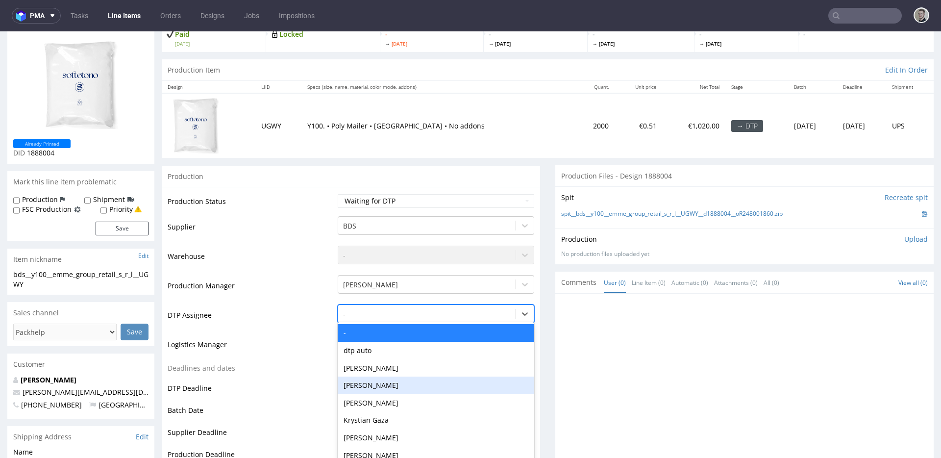
scroll to position [84, 0]
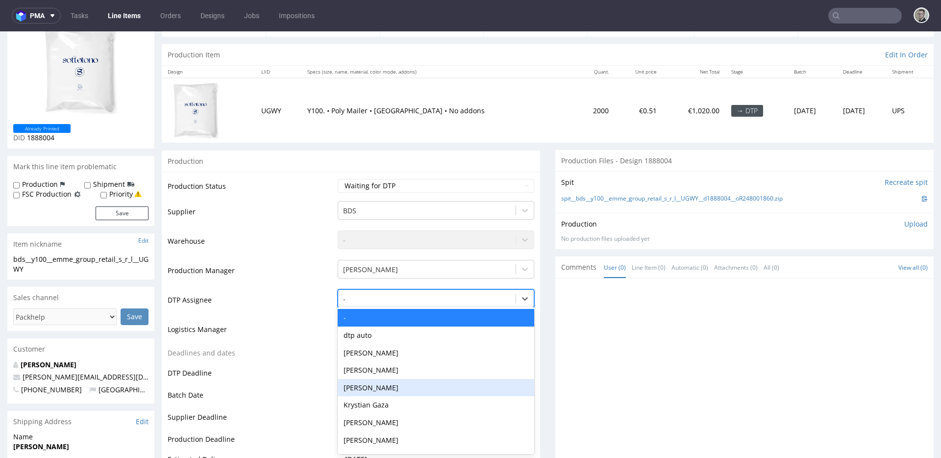
click at [373, 397] on div "Krystian Gaza" at bounding box center [436, 405] width 196 height 18
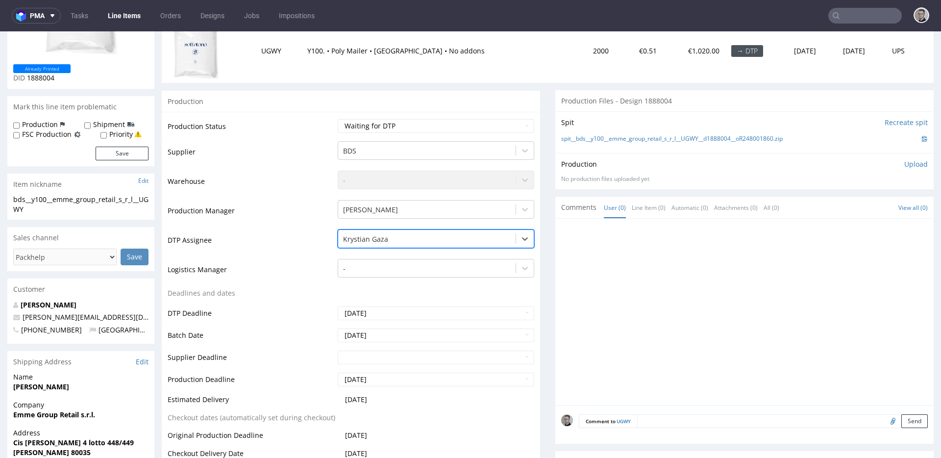
scroll to position [275, 0]
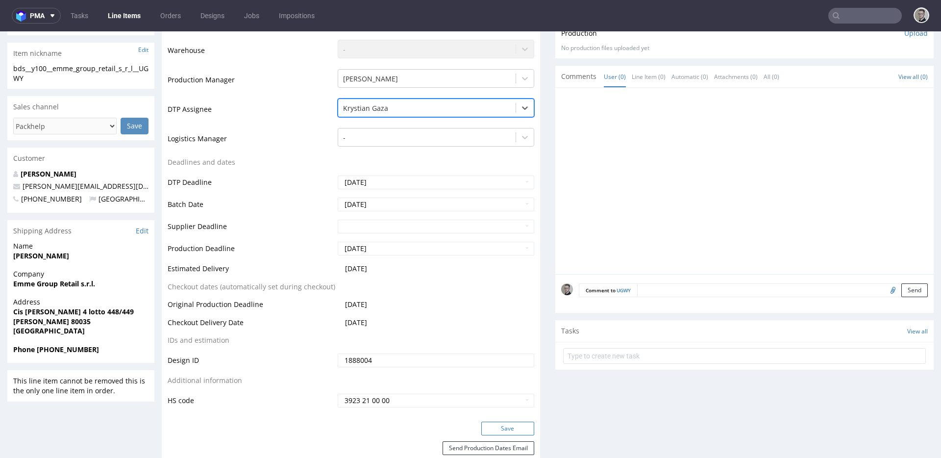
click at [517, 429] on button "Save" at bounding box center [507, 428] width 53 height 14
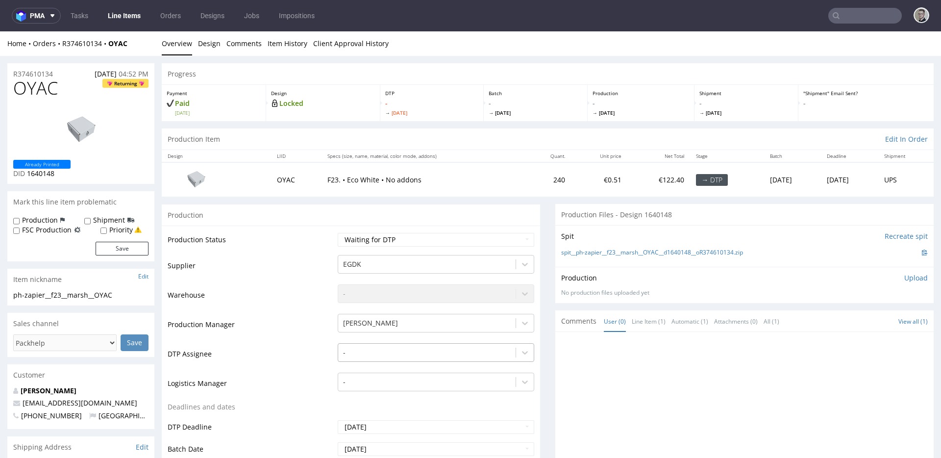
click at [365, 348] on div "-" at bounding box center [436, 350] width 196 height 14
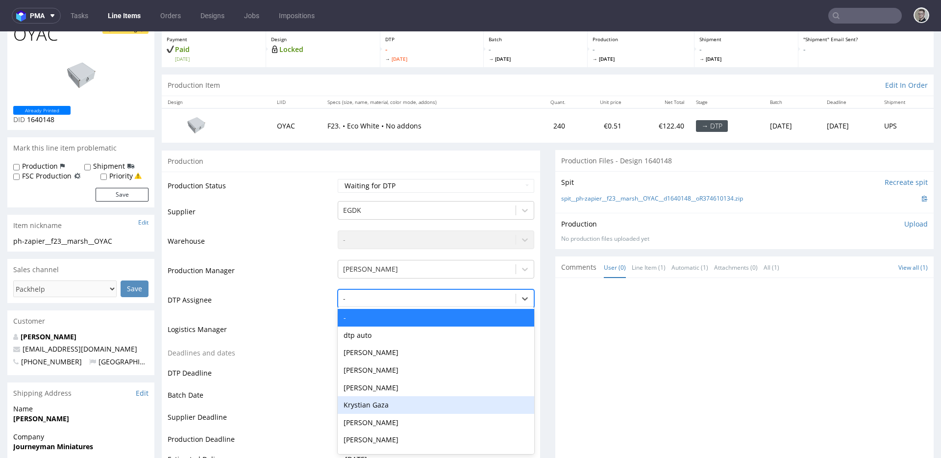
click at [392, 411] on div "Krystian Gaza" at bounding box center [436, 405] width 196 height 18
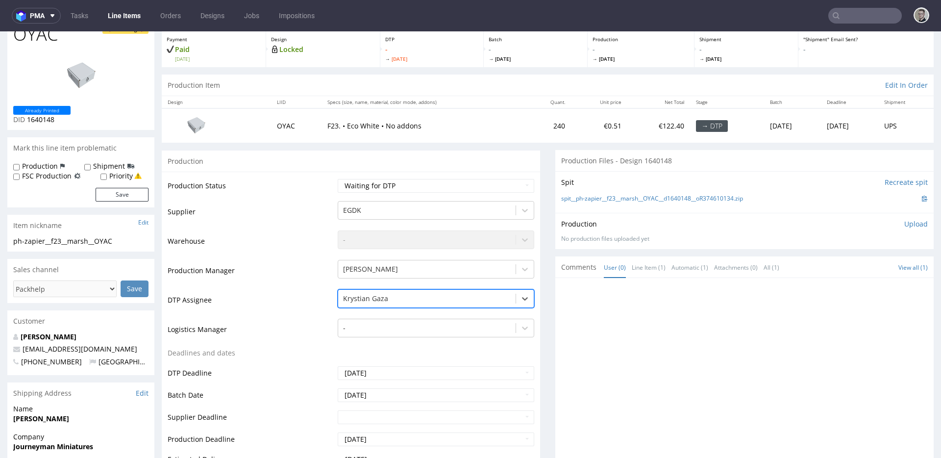
scroll to position [253, 0]
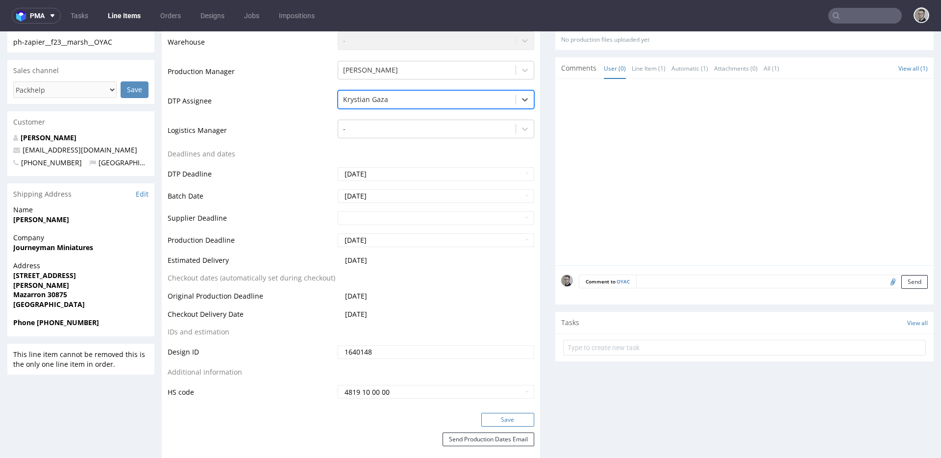
click at [507, 416] on button "Save" at bounding box center [507, 420] width 53 height 14
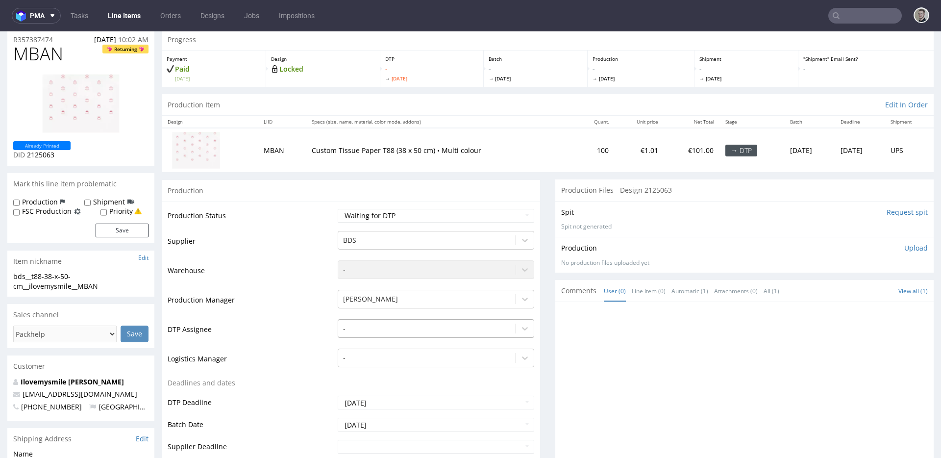
click at [385, 333] on div "-" at bounding box center [436, 326] width 196 height 14
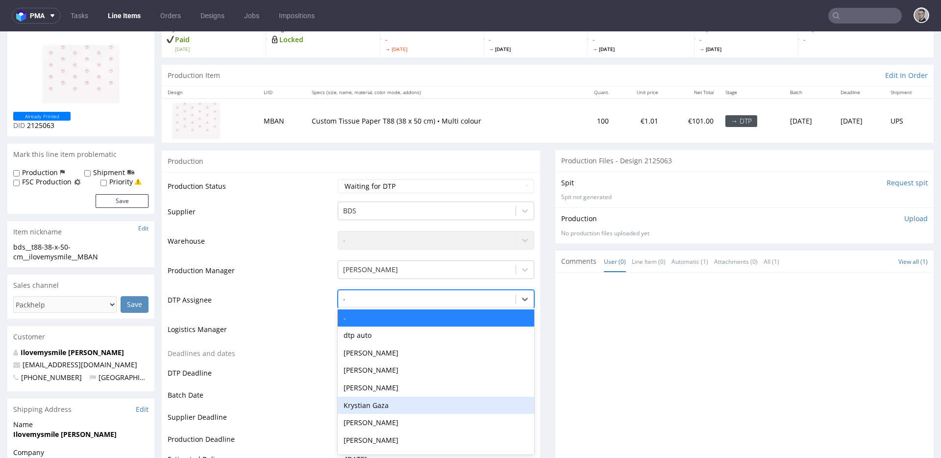
drag, startPoint x: 402, startPoint y: 405, endPoint x: 469, endPoint y: 355, distance: 83.3
click at [402, 405] on div "Krystian Gaza" at bounding box center [436, 405] width 196 height 18
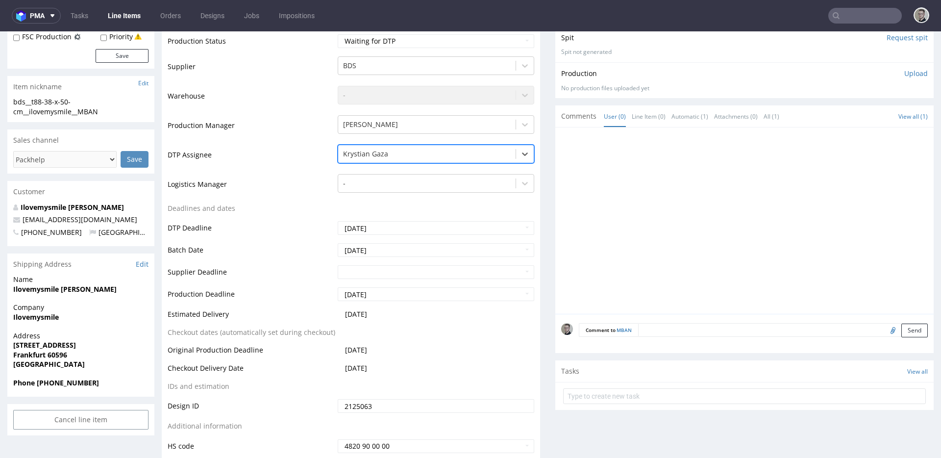
scroll to position [274, 0]
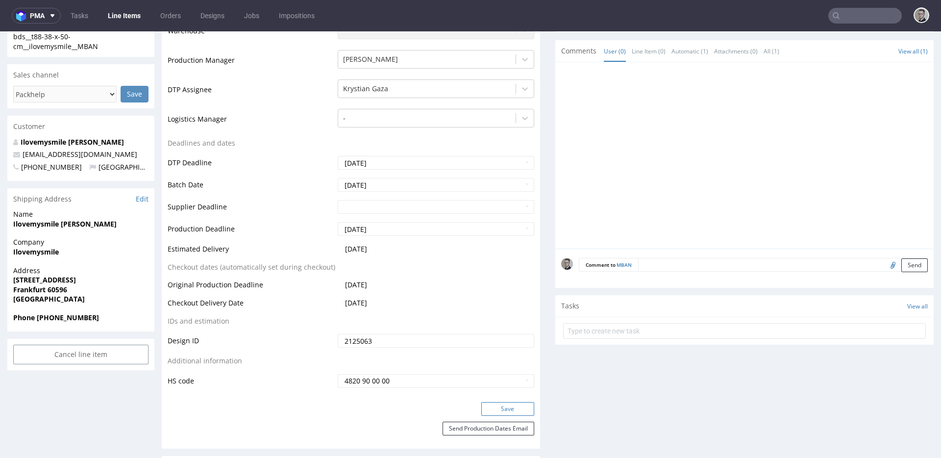
click at [497, 409] on button "Save" at bounding box center [507, 409] width 53 height 14
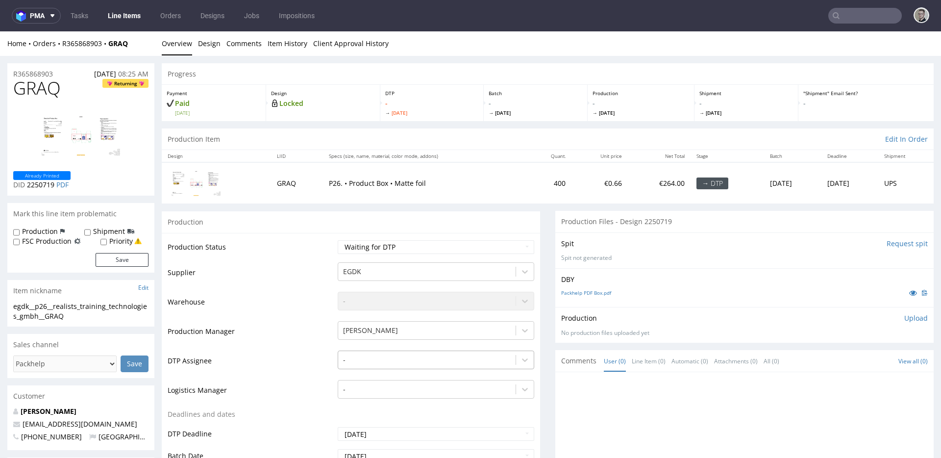
click at [383, 356] on div "-" at bounding box center [436, 357] width 196 height 14
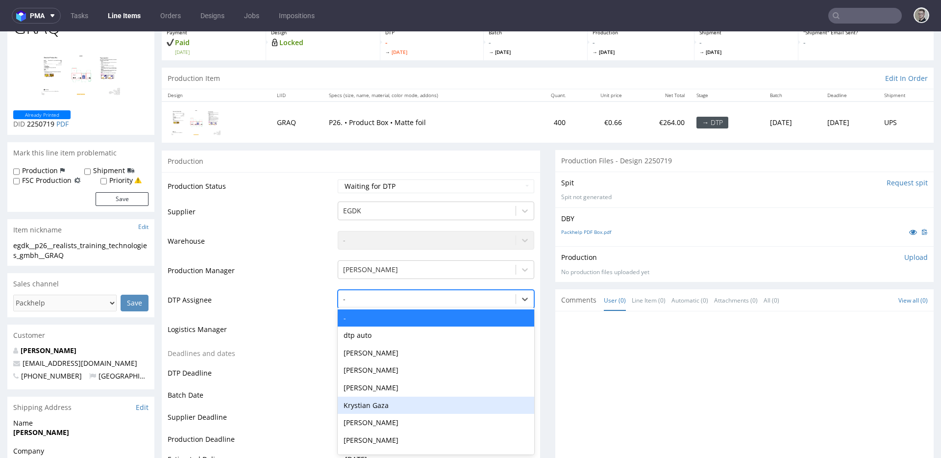
click at [394, 406] on div "Krystian Gaza" at bounding box center [436, 405] width 196 height 18
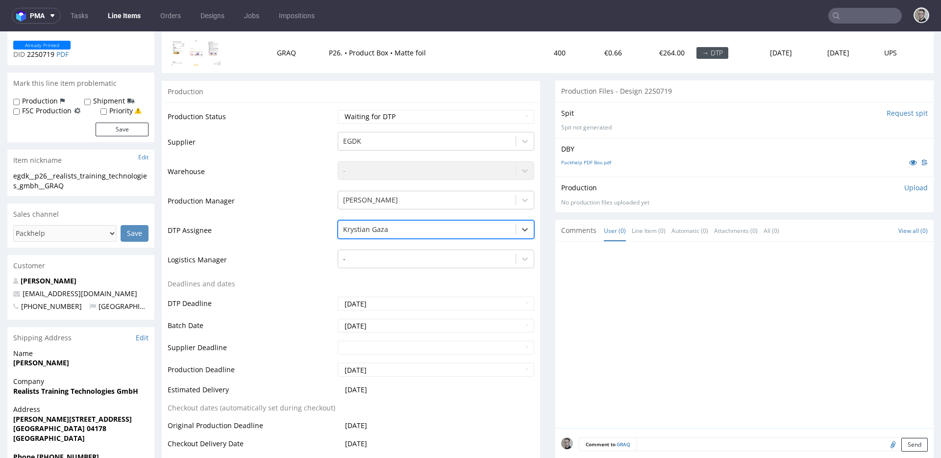
scroll to position [232, 0]
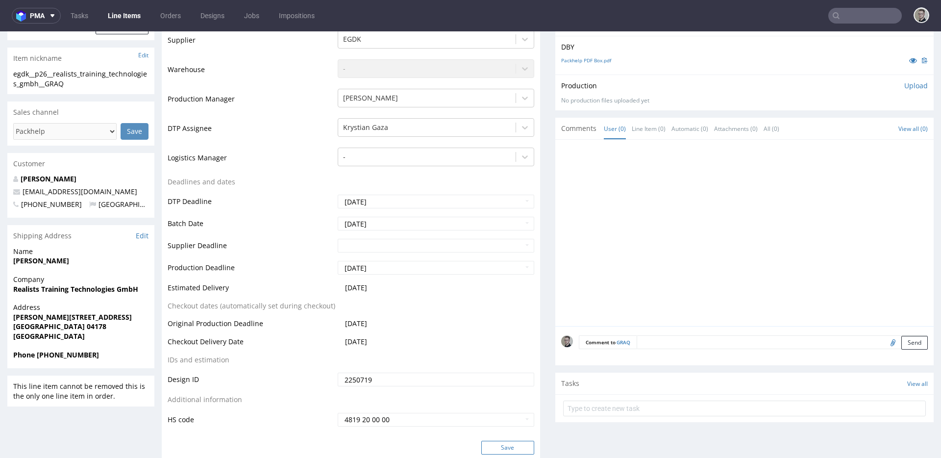
click at [505, 447] on button "Save" at bounding box center [507, 447] width 53 height 14
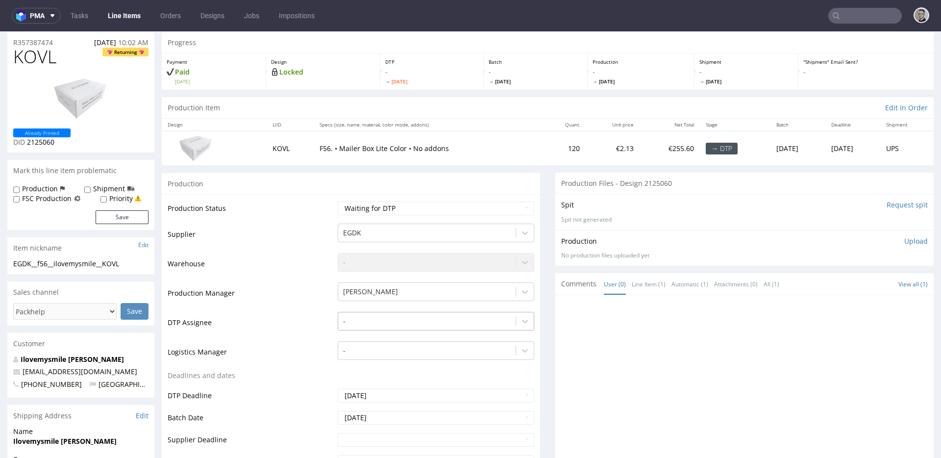
click at [367, 325] on div "-" at bounding box center [436, 319] width 196 height 14
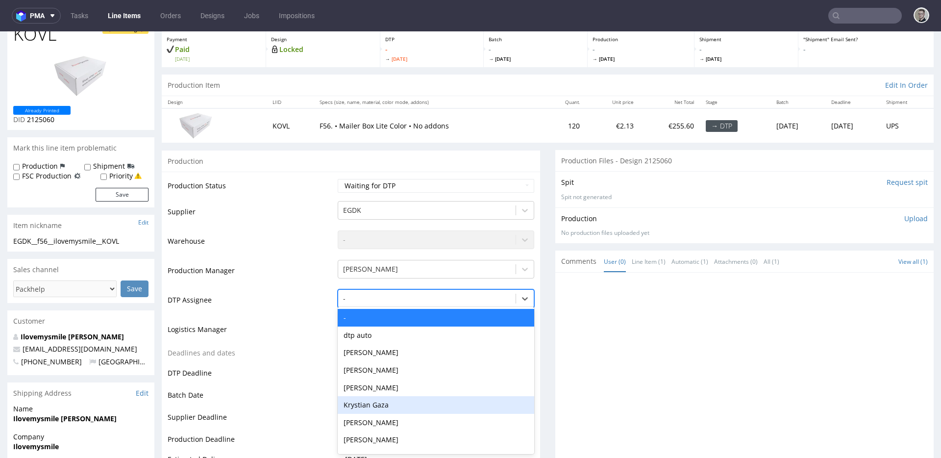
drag, startPoint x: 385, startPoint y: 398, endPoint x: 390, endPoint y: 392, distance: 7.7
click at [386, 398] on div "Krystian Gaza" at bounding box center [436, 405] width 196 height 18
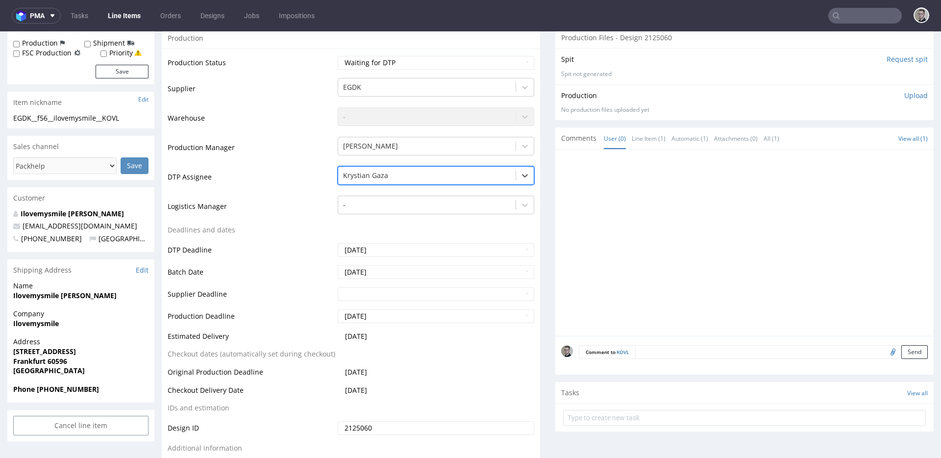
scroll to position [255, 0]
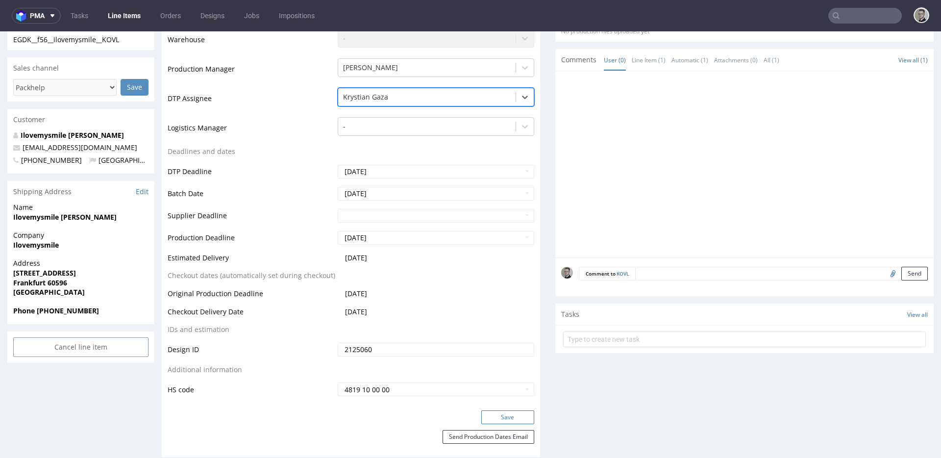
click at [495, 415] on button "Save" at bounding box center [507, 417] width 53 height 14
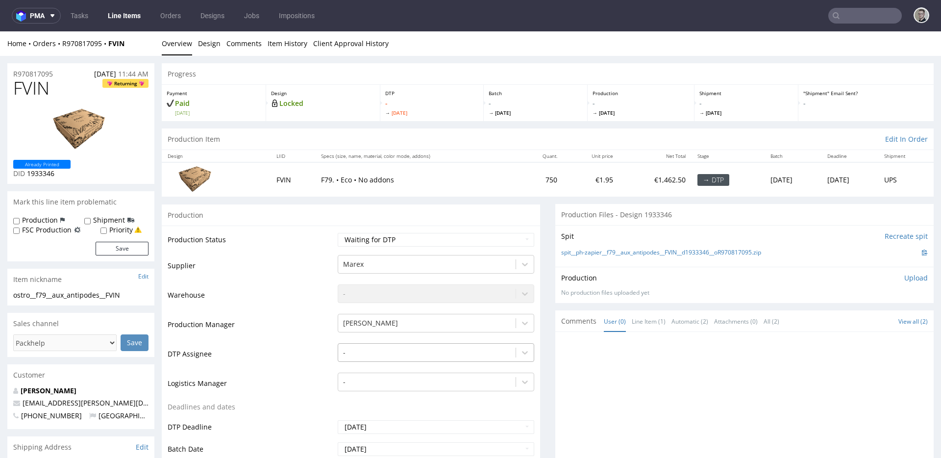
click at [370, 349] on div "-" at bounding box center [436, 350] width 196 height 14
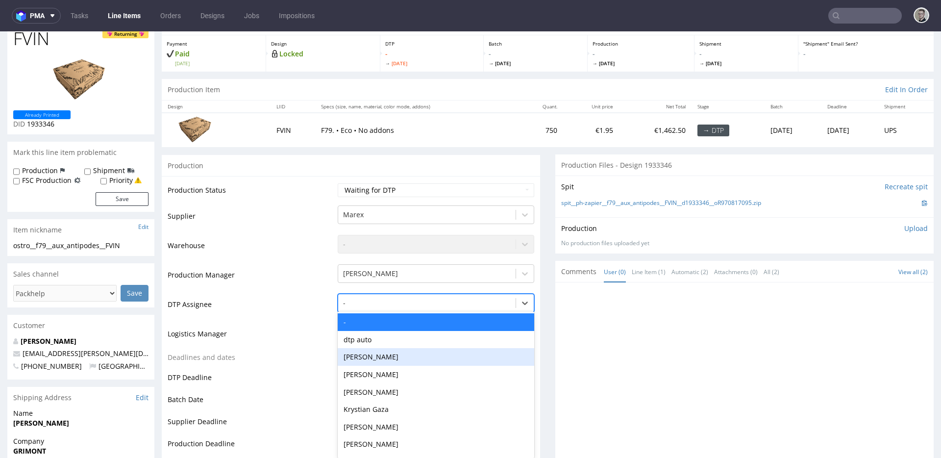
scroll to position [54, 0]
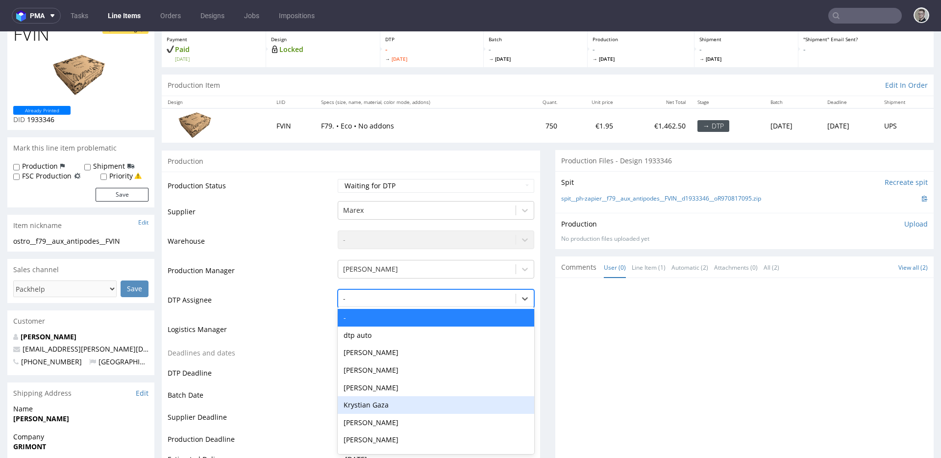
click at [375, 402] on div "Krystian Gaza" at bounding box center [436, 405] width 196 height 18
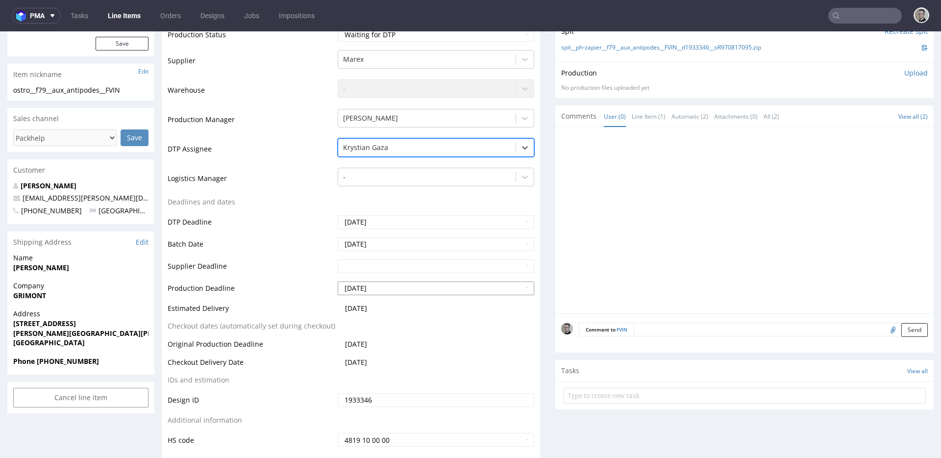
scroll to position [248, 0]
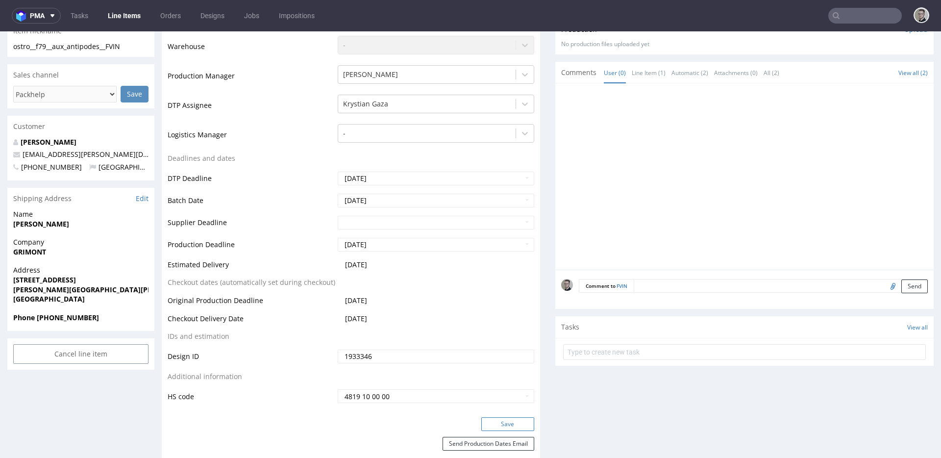
click at [512, 424] on button "Save" at bounding box center [507, 424] width 53 height 14
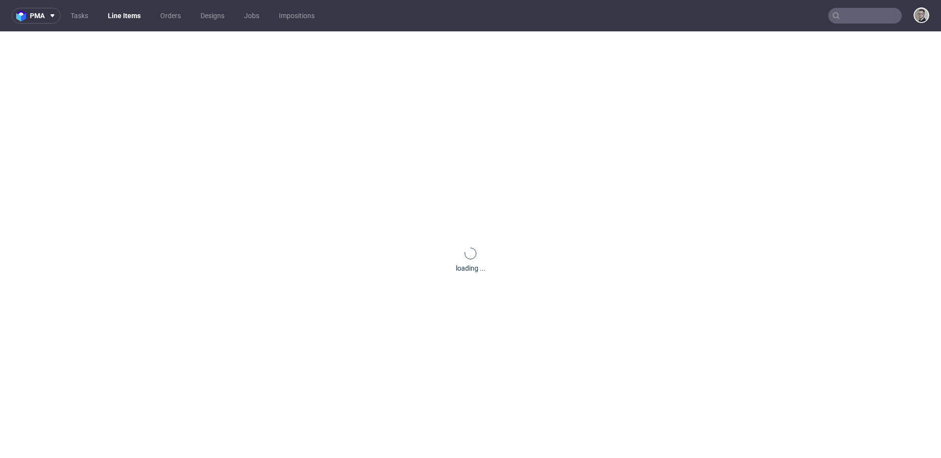
scroll to position [0, 0]
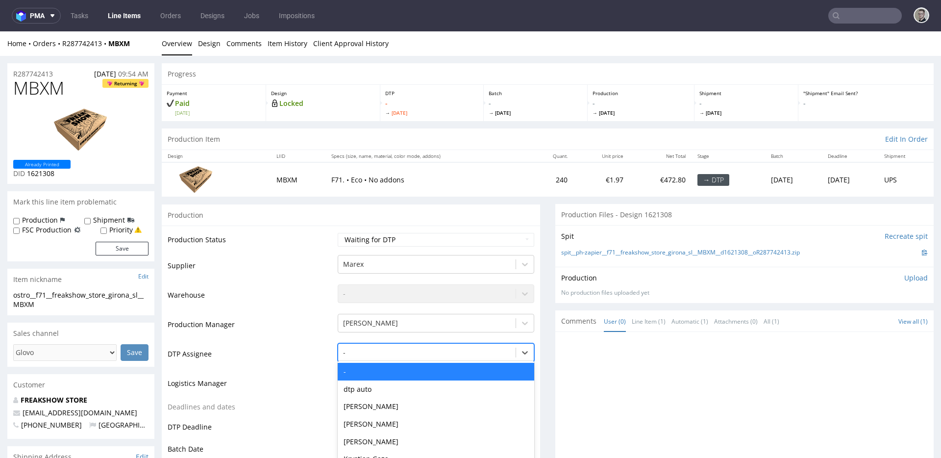
click at [364, 353] on div "- selected, 1 of 31. 31 results available. Use Up and Down to choose options, p…" at bounding box center [436, 350] width 196 height 14
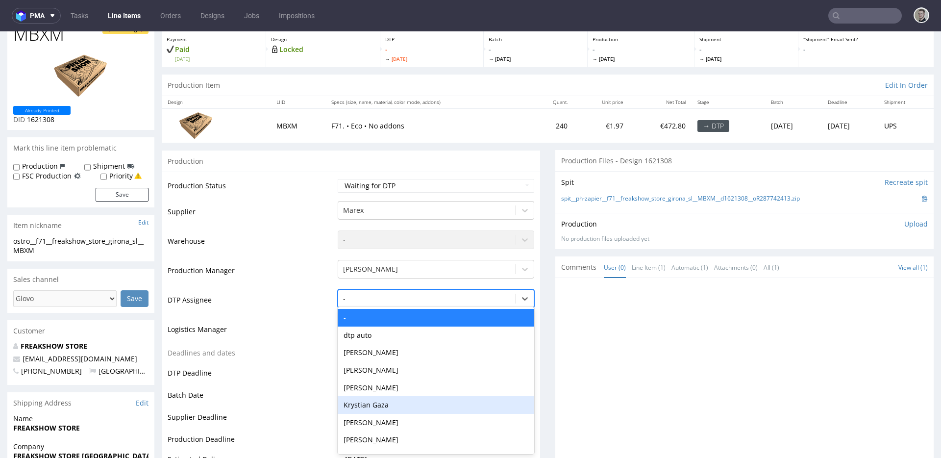
click at [379, 401] on div "Krystian Gaza" at bounding box center [436, 405] width 196 height 18
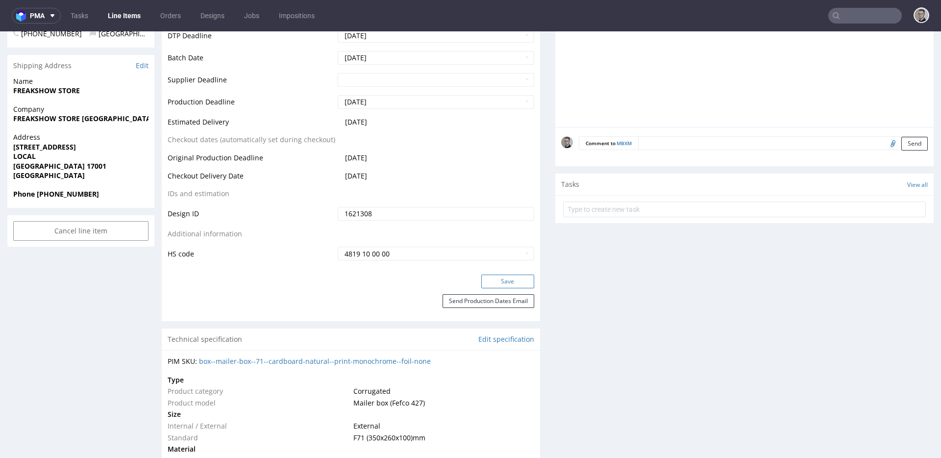
click at [495, 276] on button "Save" at bounding box center [507, 281] width 53 height 14
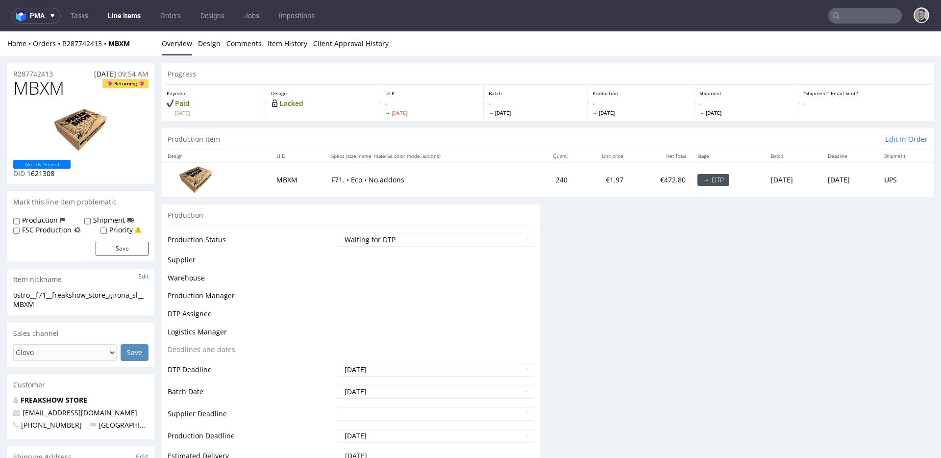
scroll to position [391, 0]
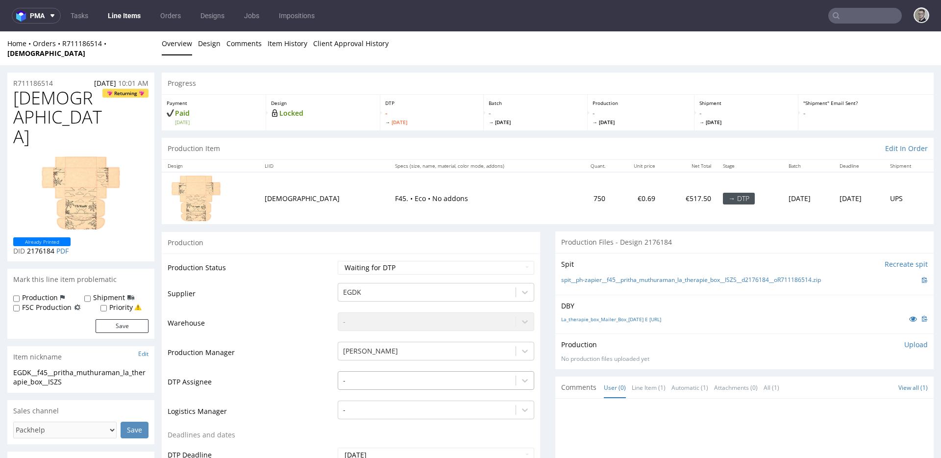
click at [354, 371] on div "-" at bounding box center [436, 378] width 196 height 14
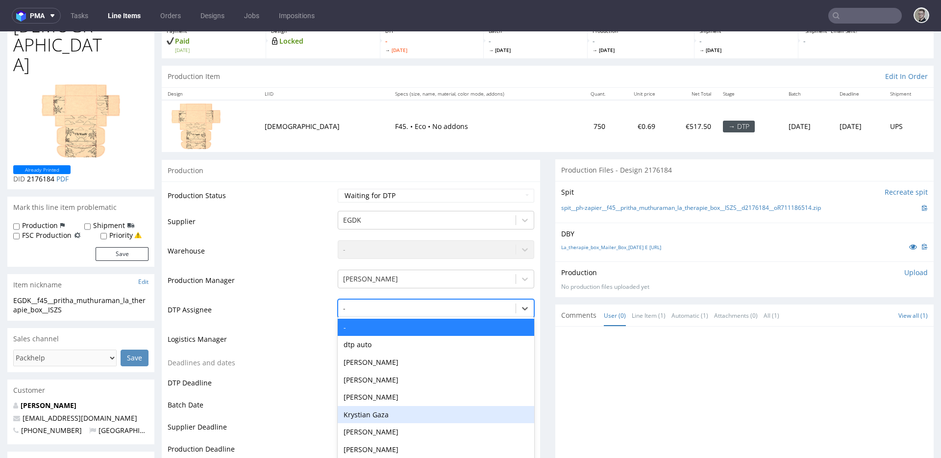
click at [368, 406] on div "Krystian Gaza" at bounding box center [436, 415] width 196 height 18
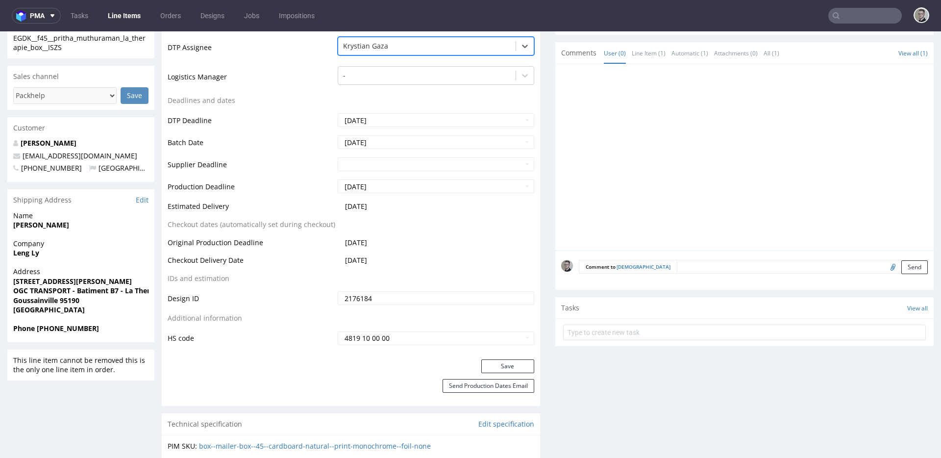
scroll to position [411, 0]
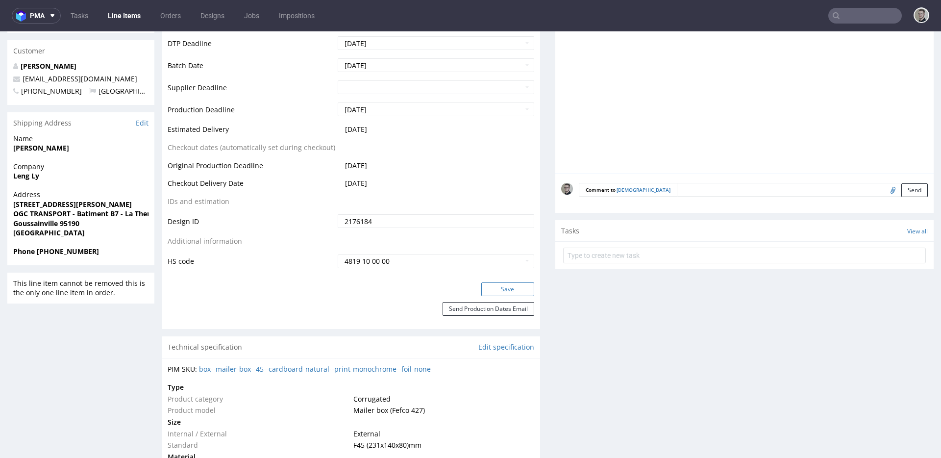
click at [516, 282] on button "Save" at bounding box center [507, 289] width 53 height 14
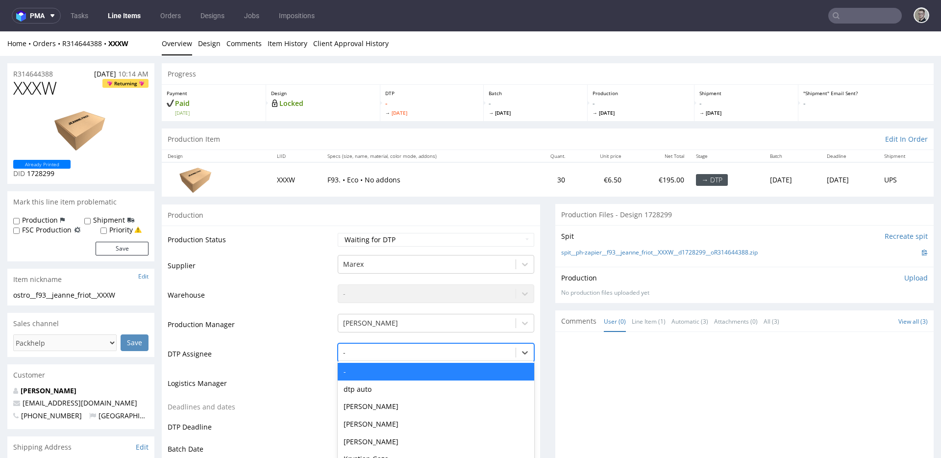
click at [343, 351] on div "- selected, 1 of 31. 31 results available. Use Up and Down to choose options, p…" at bounding box center [436, 350] width 196 height 14
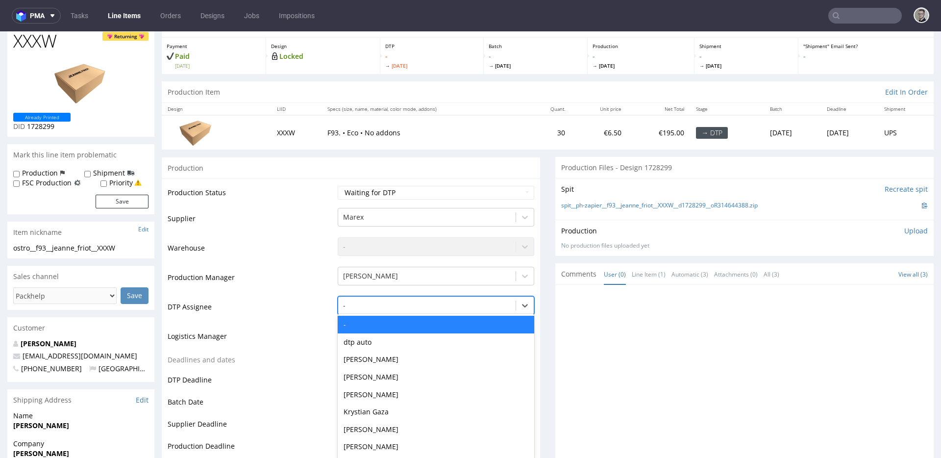
scroll to position [54, 0]
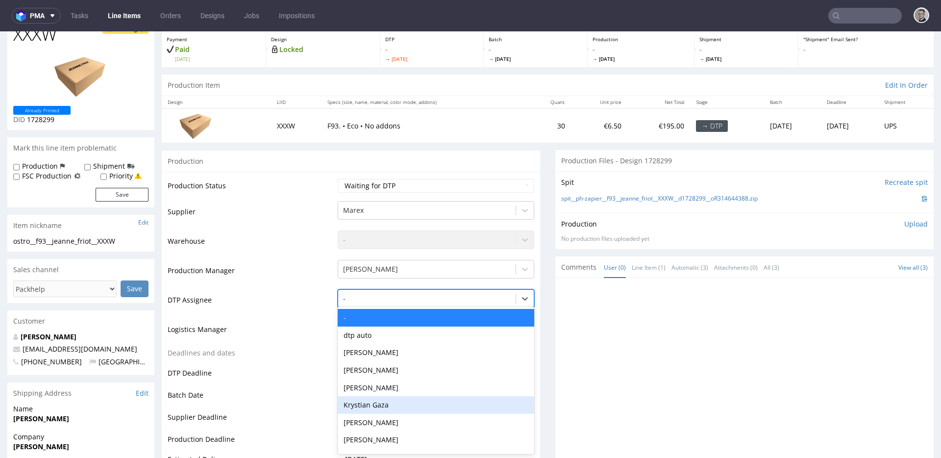
click at [377, 401] on div "Krystian Gaza" at bounding box center [436, 405] width 196 height 18
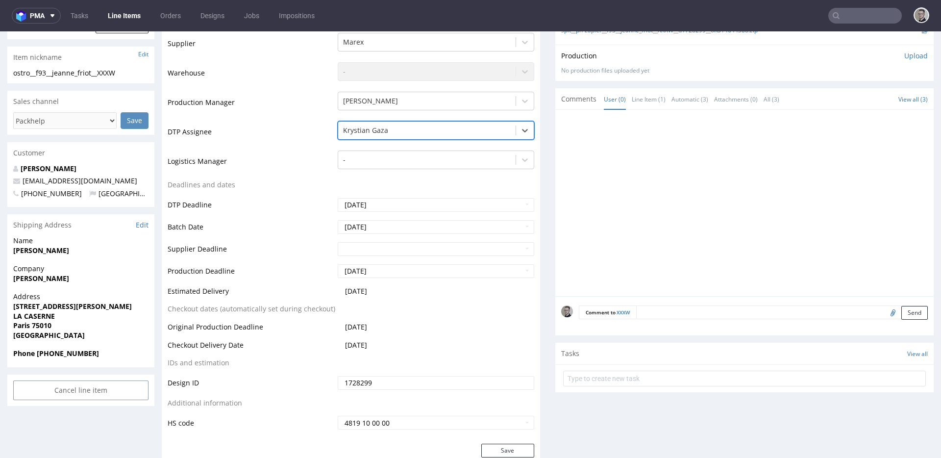
scroll to position [250, 0]
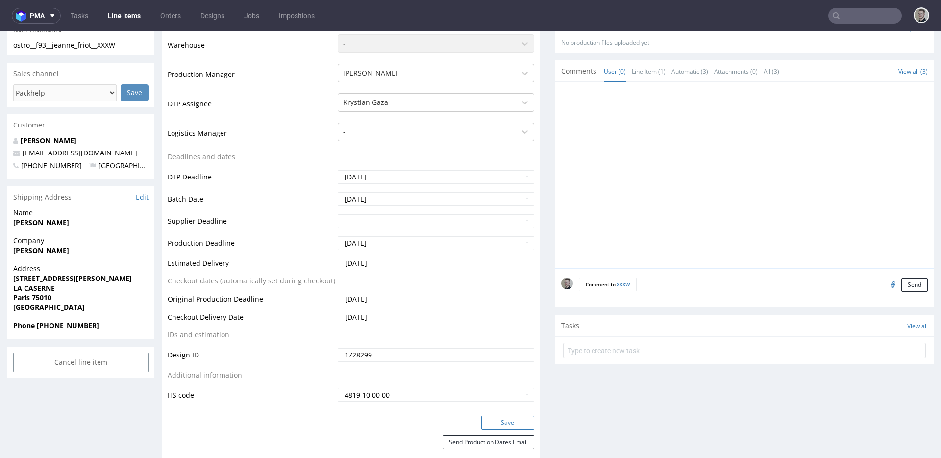
click at [511, 420] on button "Save" at bounding box center [507, 422] width 53 height 14
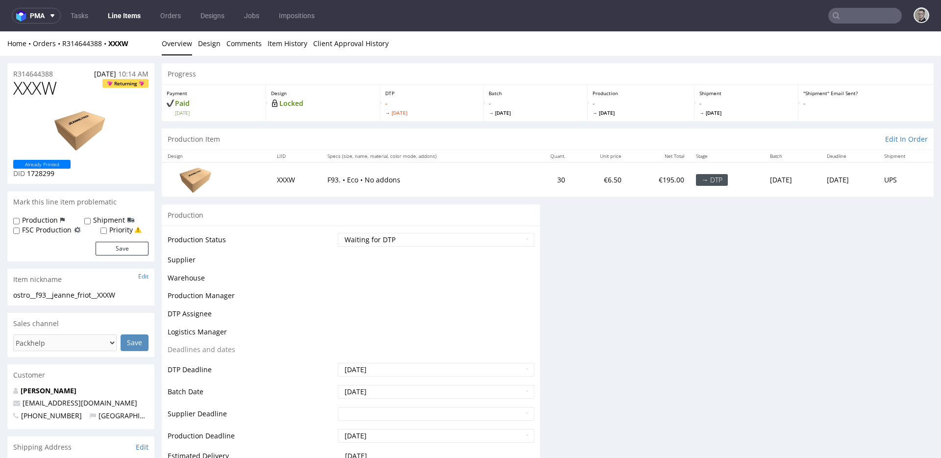
scroll to position [0, 0]
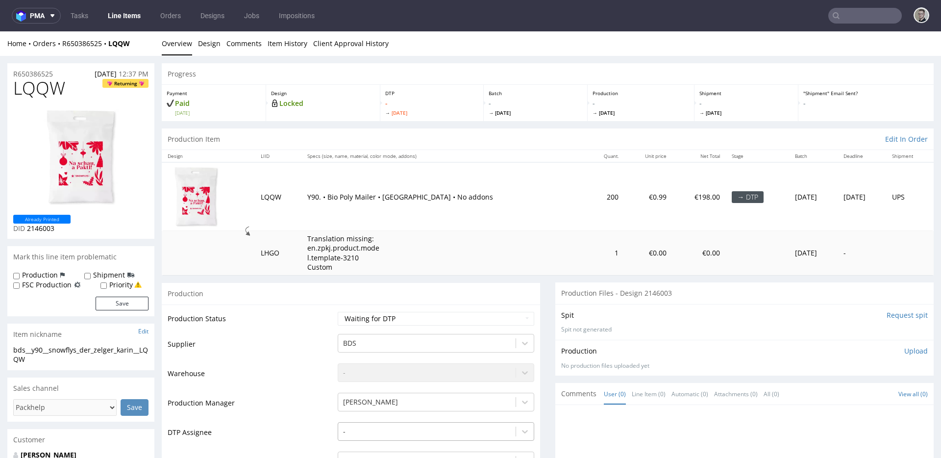
click at [364, 425] on div "-" at bounding box center [436, 429] width 196 height 14
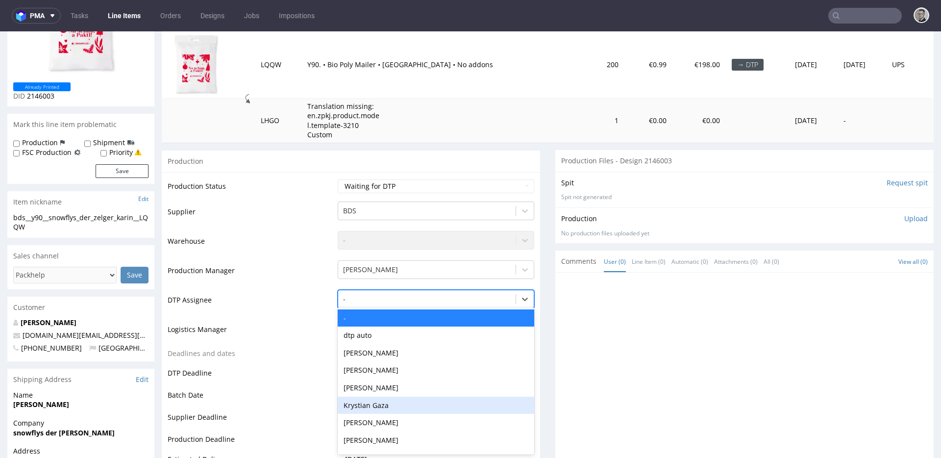
click at [369, 404] on div "Krystian Gaza" at bounding box center [436, 405] width 196 height 18
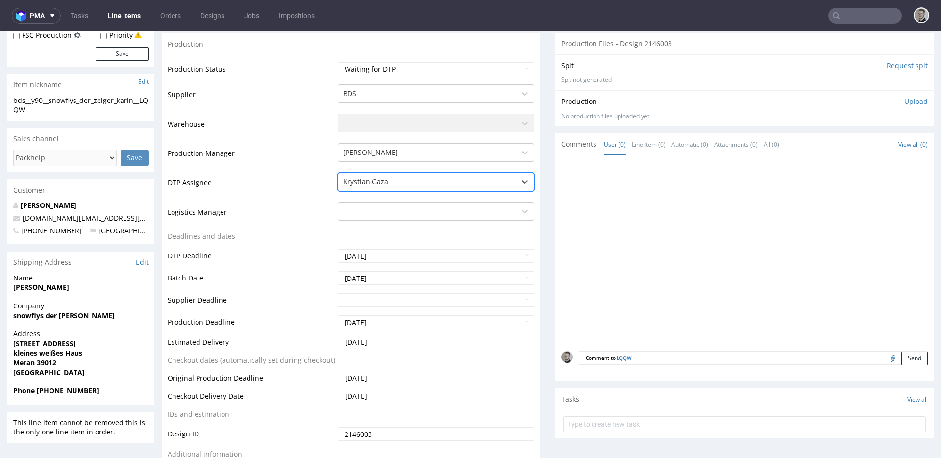
scroll to position [455, 0]
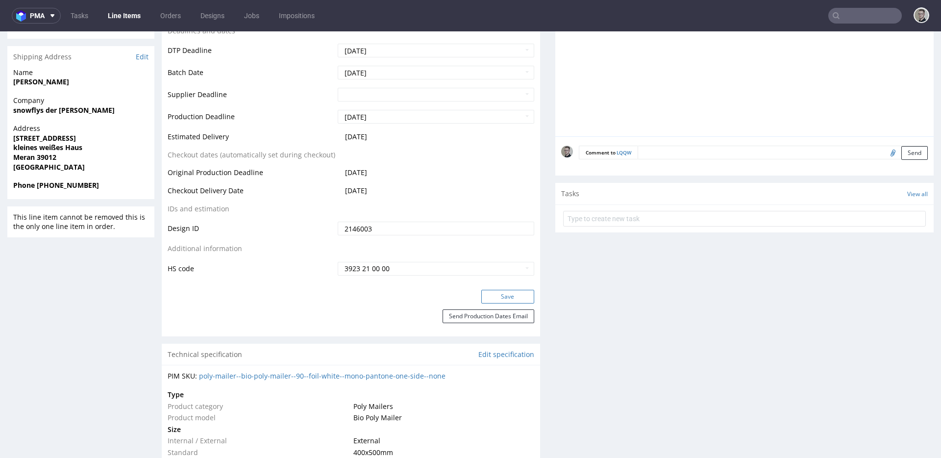
click at [509, 291] on button "Save" at bounding box center [507, 297] width 53 height 14
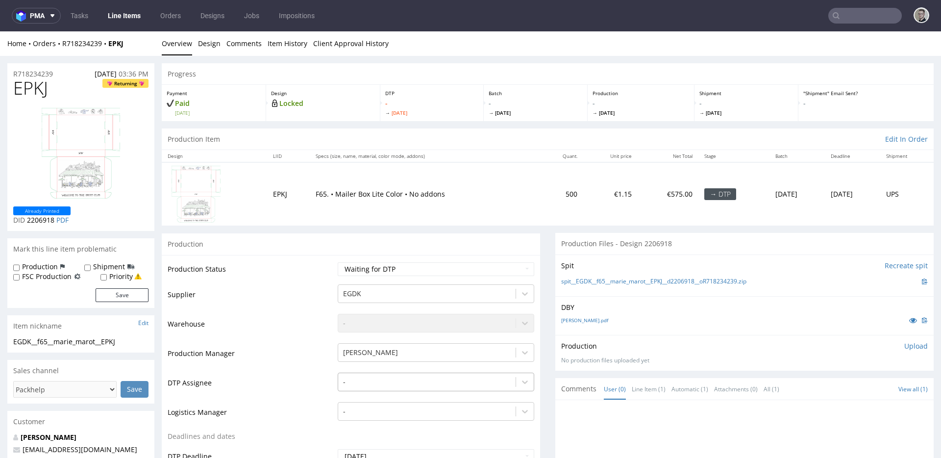
click at [424, 378] on div "-" at bounding box center [436, 379] width 196 height 14
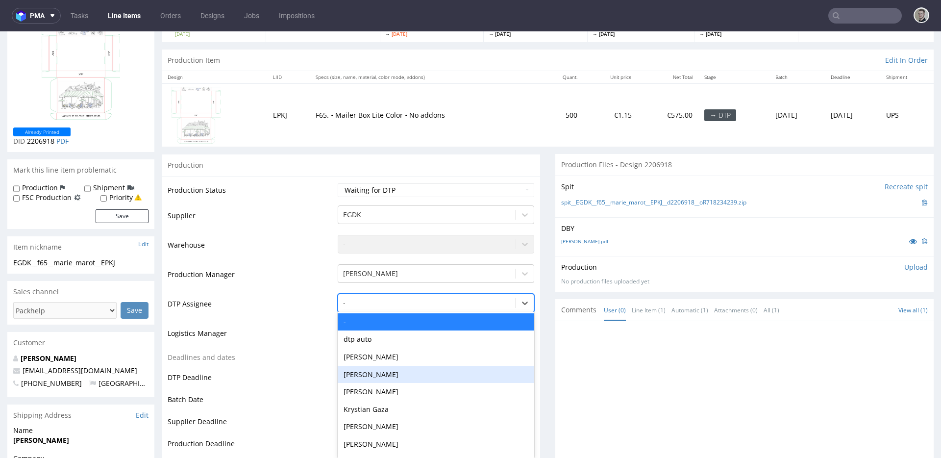
scroll to position [83, 0]
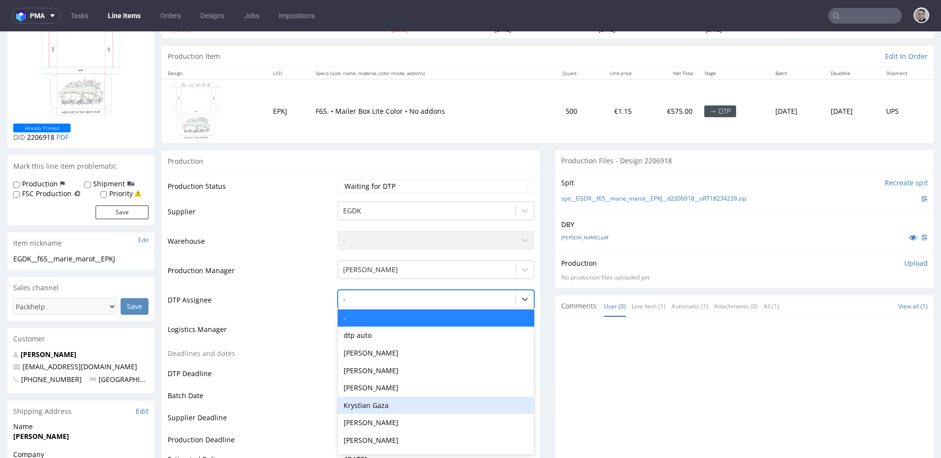
click at [406, 399] on div "Krystian Gaza" at bounding box center [436, 405] width 196 height 18
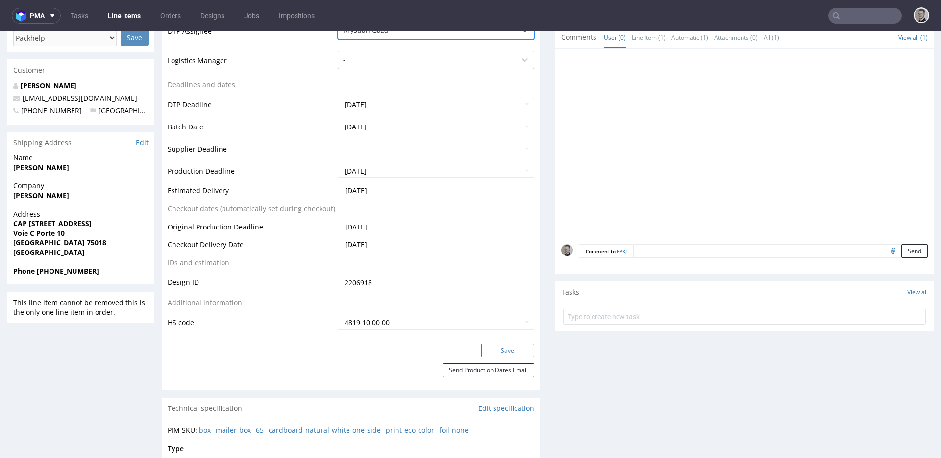
click at [512, 350] on button "Save" at bounding box center [507, 350] width 53 height 14
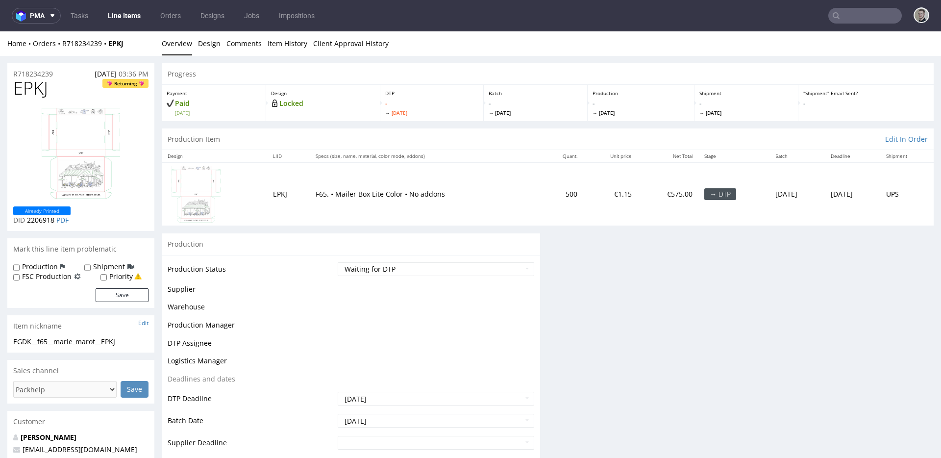
scroll to position [0, 0]
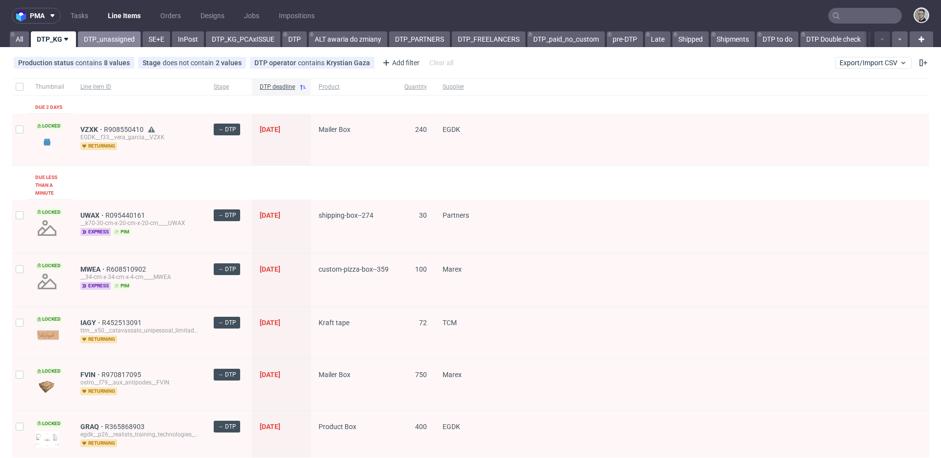
click at [120, 39] on link "DTP_unassigned" at bounding box center [109, 39] width 63 height 16
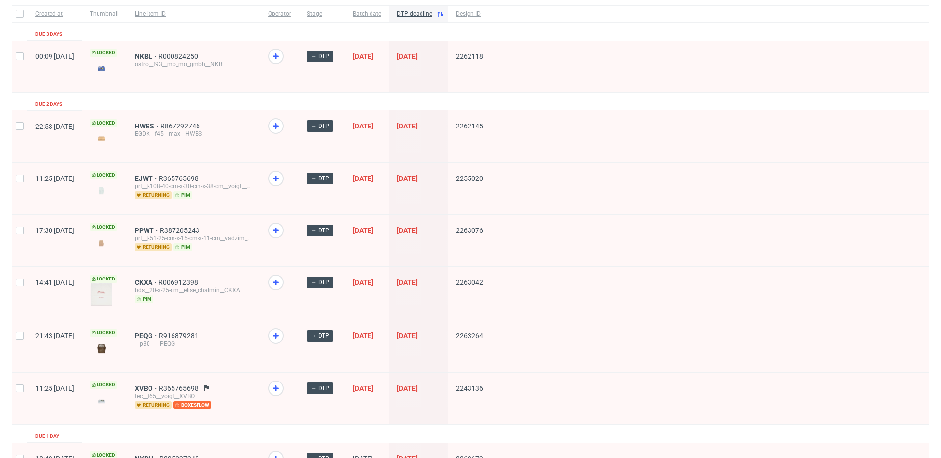
scroll to position [211, 0]
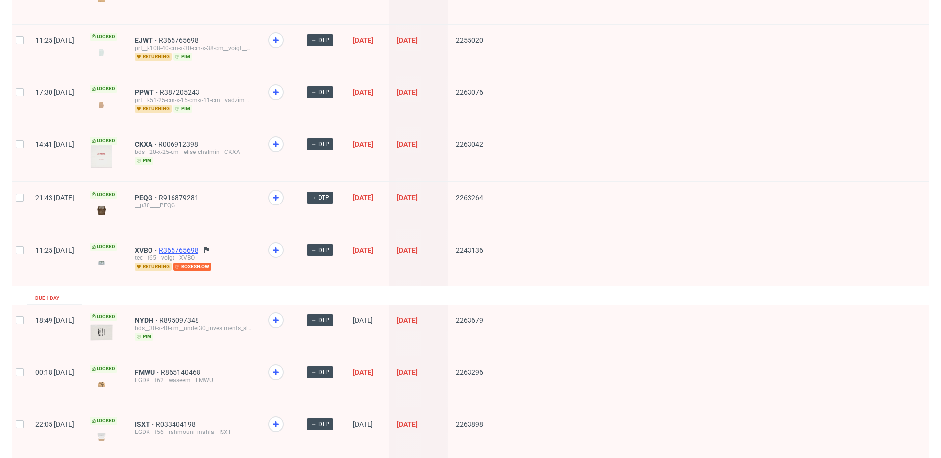
click at [200, 248] on span "R365765698" at bounding box center [180, 250] width 42 height 8
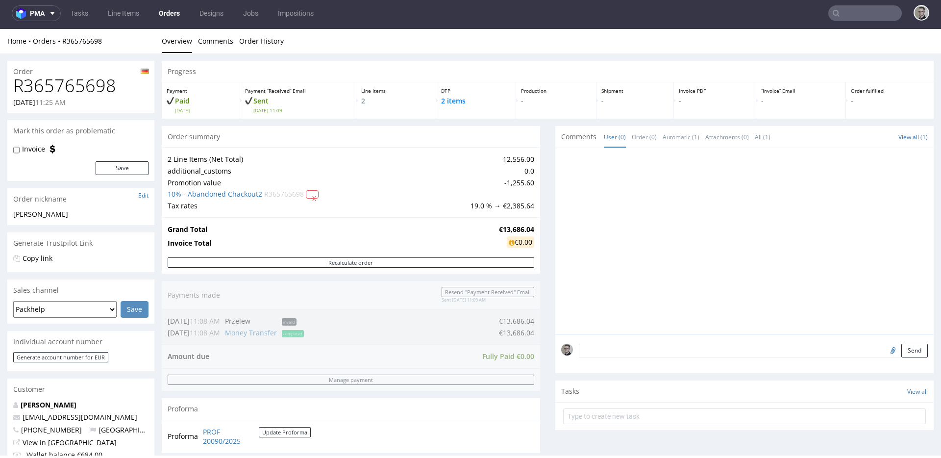
scroll to position [373, 0]
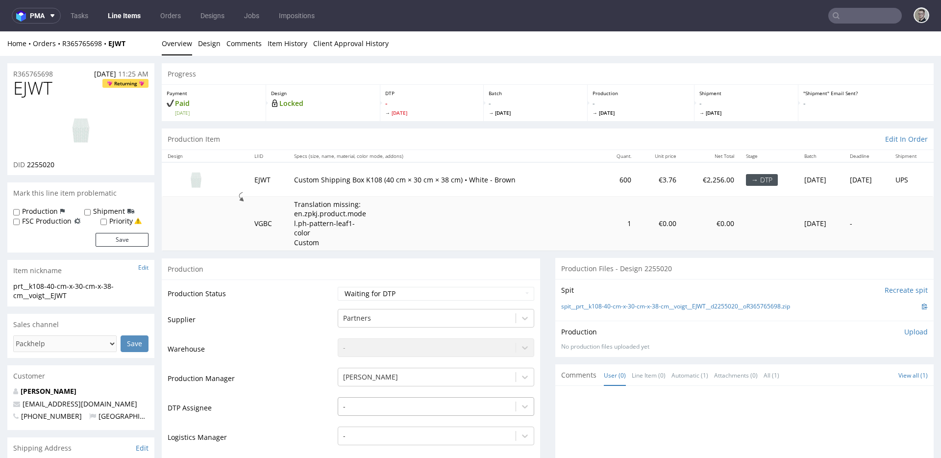
click at [382, 397] on div "-" at bounding box center [436, 404] width 196 height 14
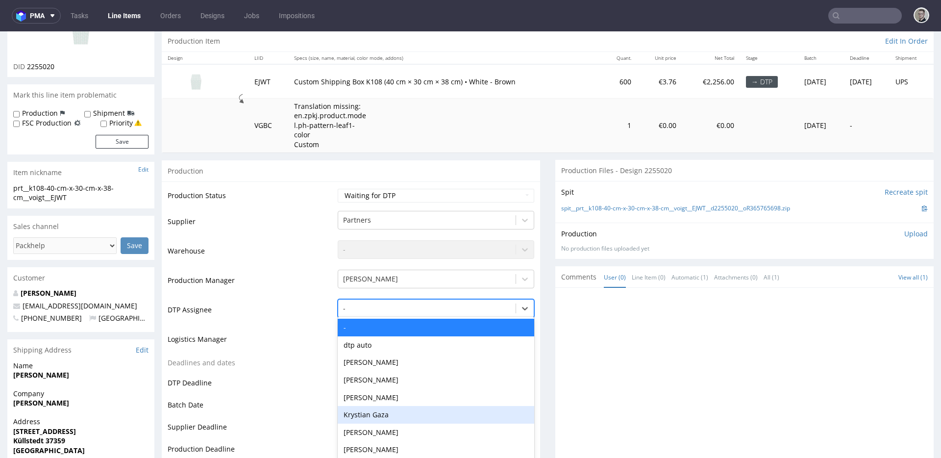
click at [388, 406] on div "Krystian Gaza" at bounding box center [436, 415] width 196 height 18
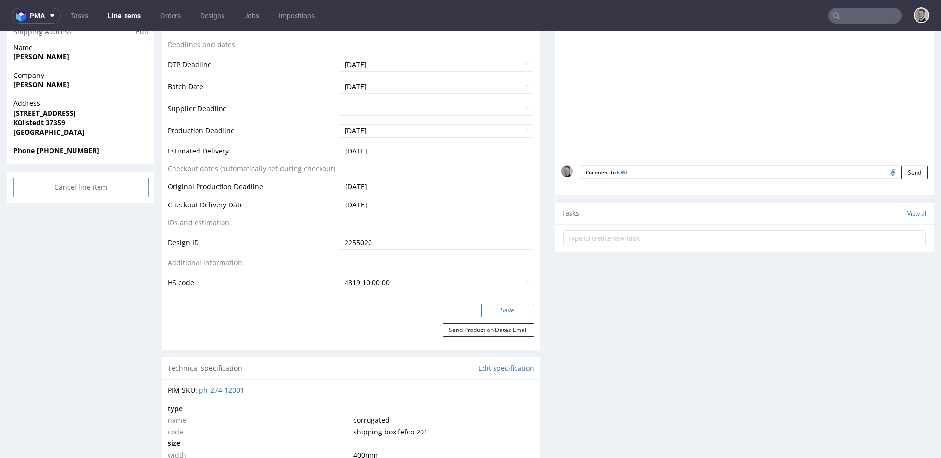
click at [516, 303] on button "Save" at bounding box center [507, 310] width 53 height 14
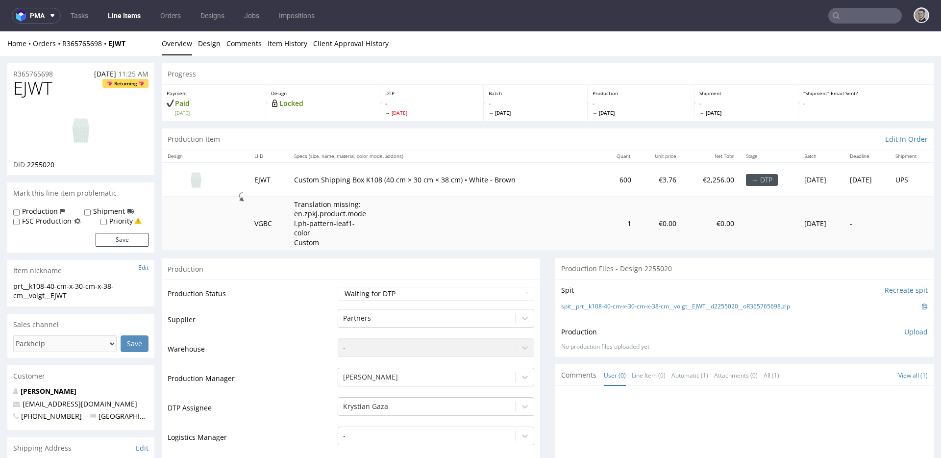
click at [127, 221] on label "Priority" at bounding box center [121, 221] width 24 height 10
click at [107, 221] on input "Priority" at bounding box center [103, 222] width 6 height 8
checkbox input "true"
click at [130, 237] on button "Save" at bounding box center [122, 240] width 53 height 14
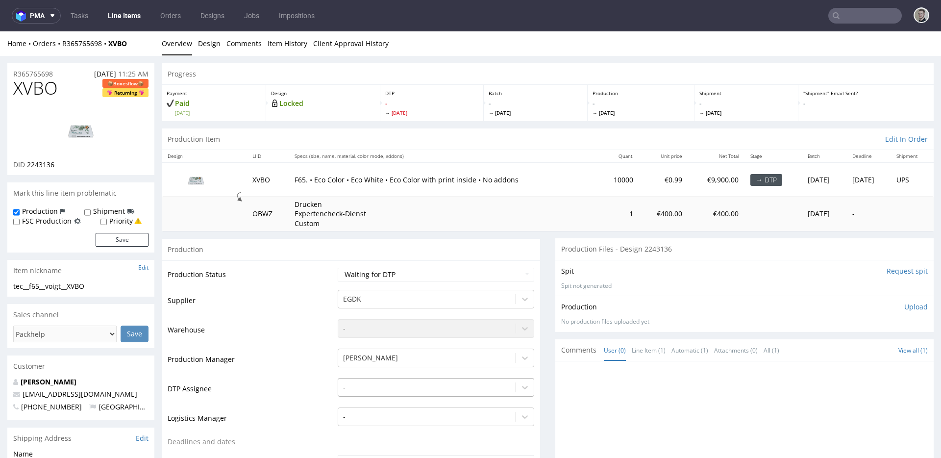
click at [383, 384] on div "-" at bounding box center [436, 385] width 196 height 14
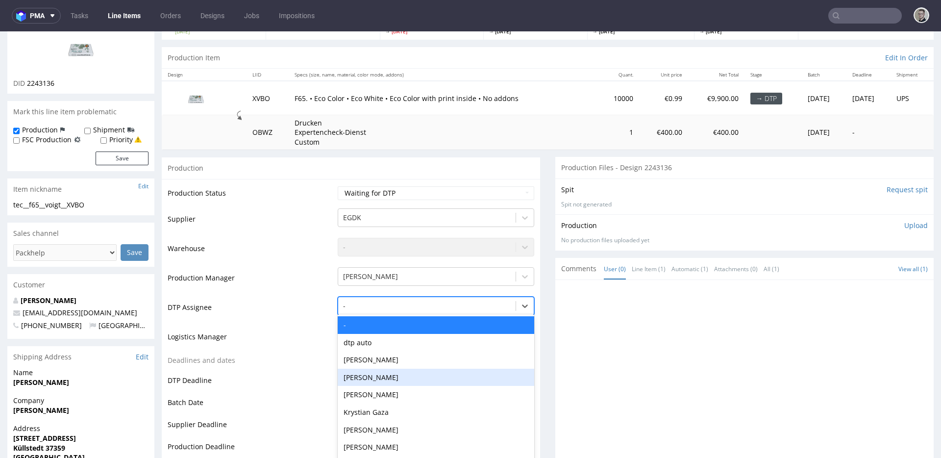
scroll to position [89, 0]
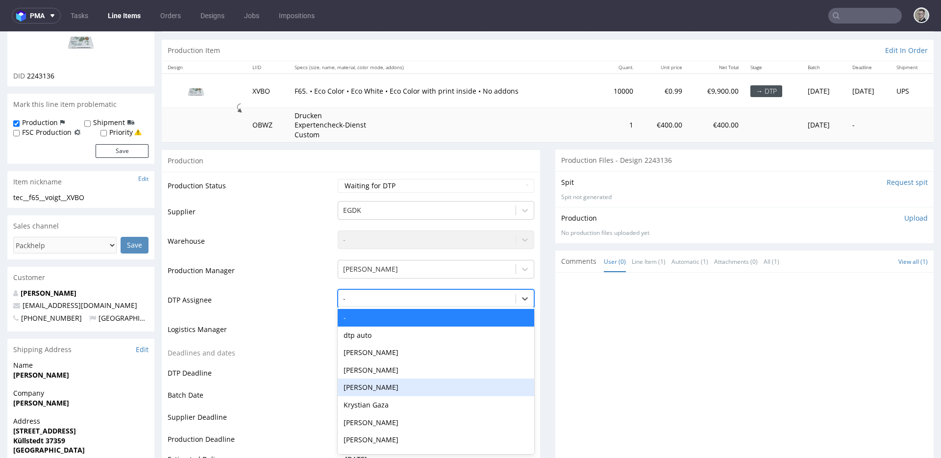
click at [386, 398] on div "Krystian Gaza" at bounding box center [436, 405] width 196 height 18
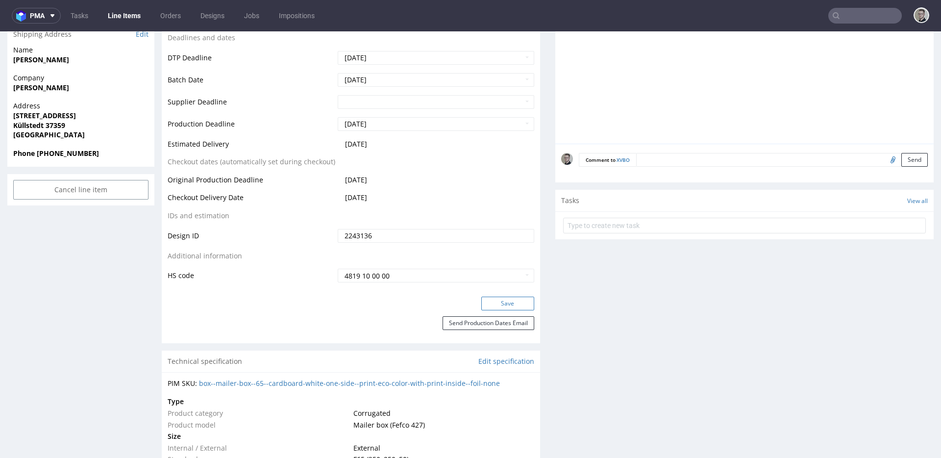
click at [518, 302] on button "Save" at bounding box center [507, 303] width 53 height 14
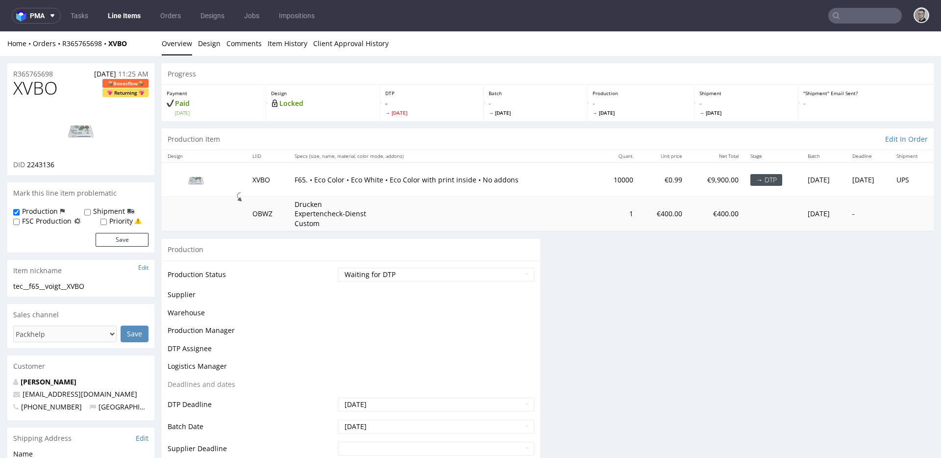
scroll to position [0, 0]
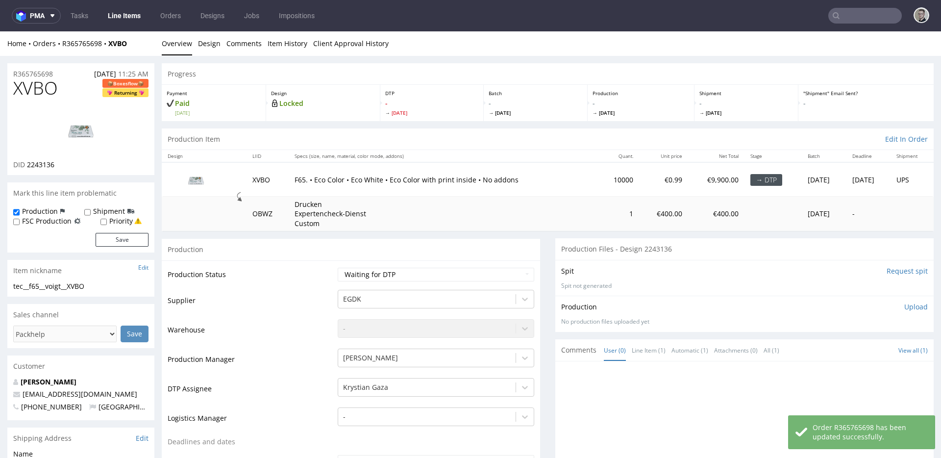
click at [122, 221] on label "Priority" at bounding box center [121, 221] width 24 height 10
click at [107, 221] on input "Priority" at bounding box center [103, 222] width 6 height 8
checkbox input "true"
click at [124, 235] on button "Save" at bounding box center [122, 240] width 53 height 14
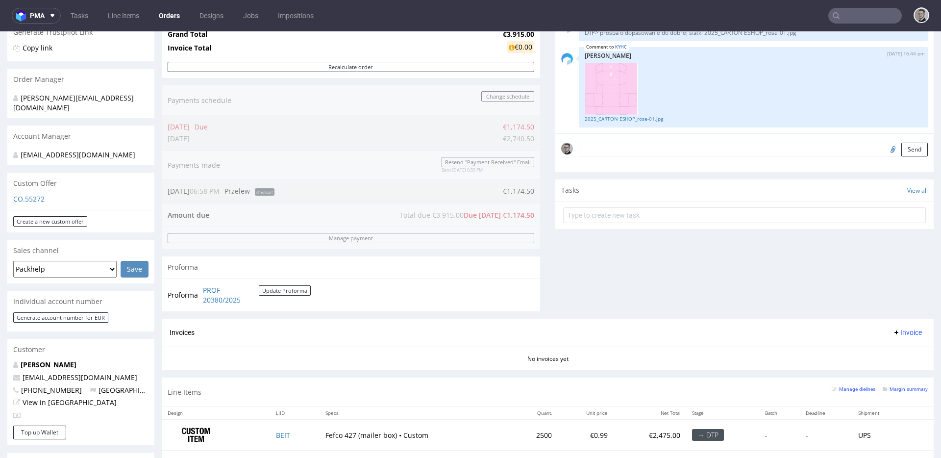
scroll to position [293, 0]
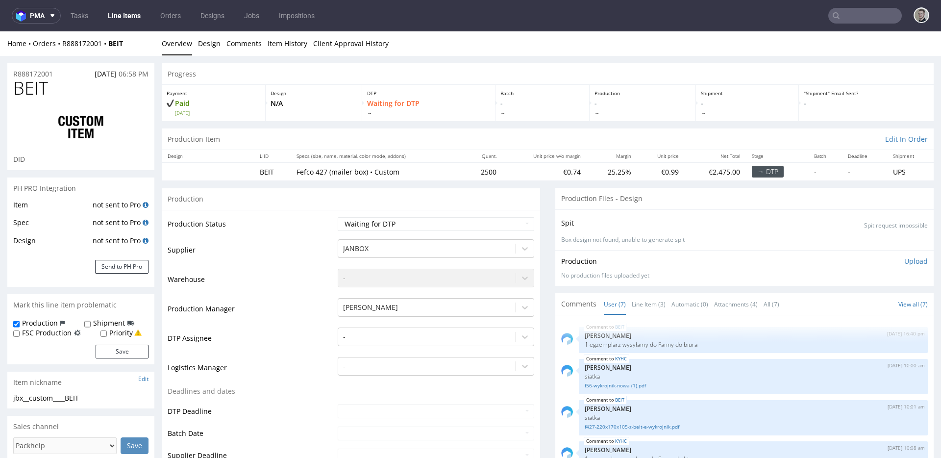
scroll to position [183, 0]
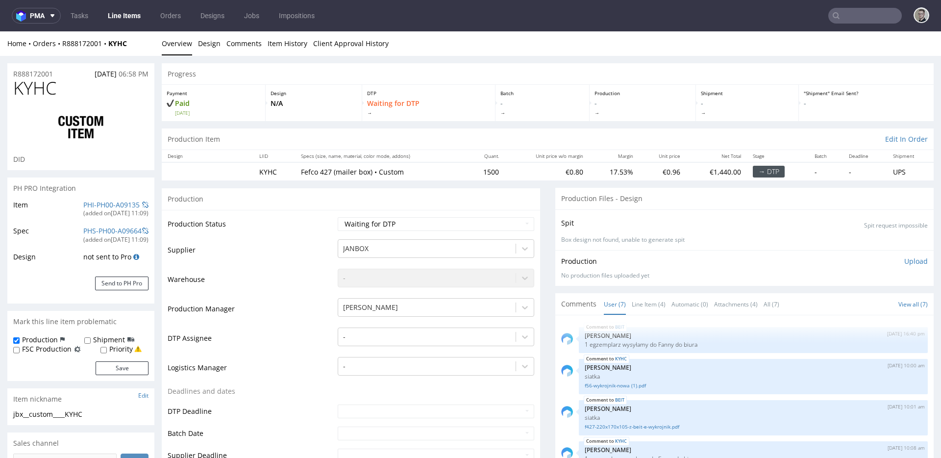
scroll to position [183, 0]
